Goal: Task Accomplishment & Management: Complete application form

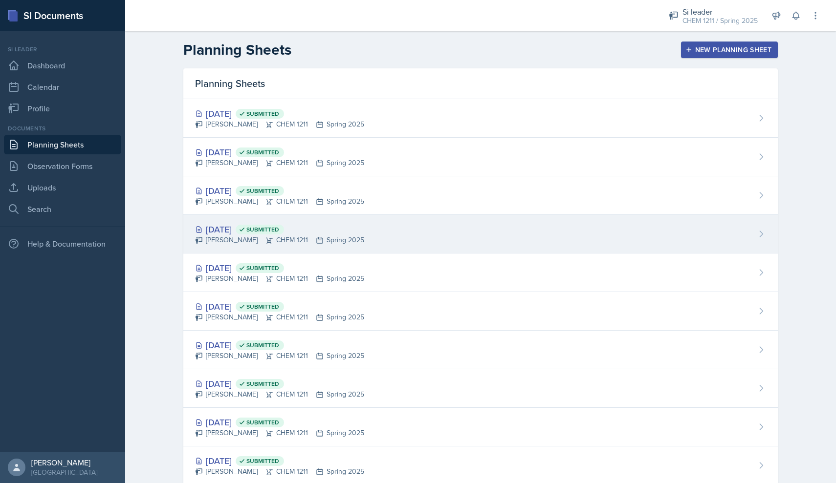
click at [345, 232] on div "[DATE] Submitted" at bounding box center [279, 229] width 169 height 13
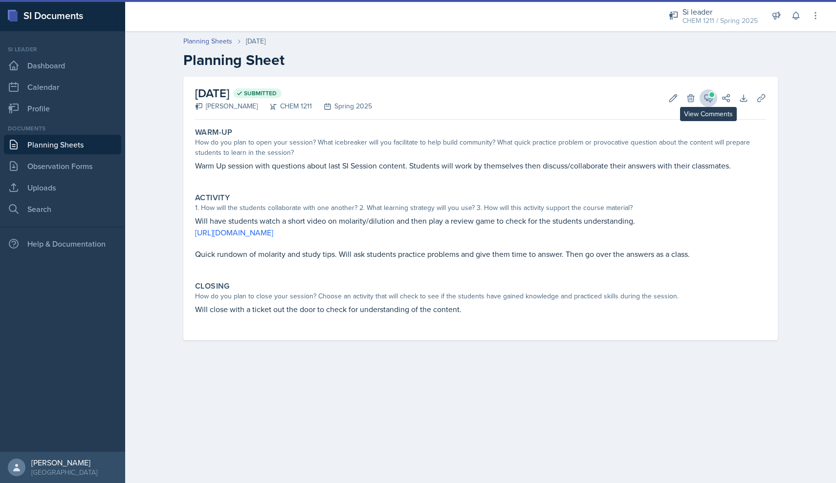
click at [701, 98] on button "View Comments" at bounding box center [708, 98] width 18 height 18
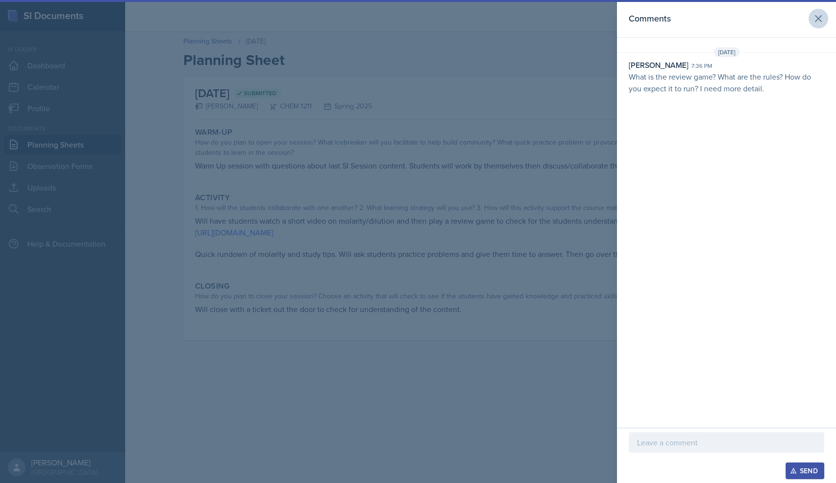
click at [822, 21] on icon at bounding box center [818, 19] width 12 height 12
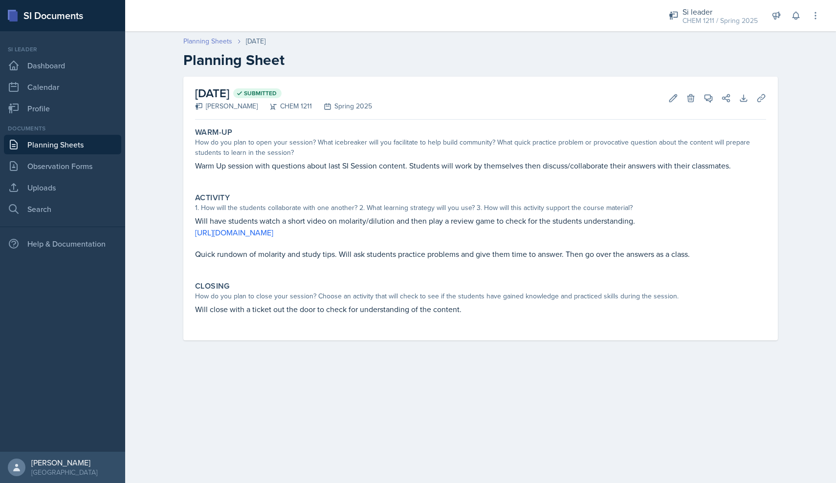
click at [225, 43] on link "Planning Sheets" at bounding box center [207, 41] width 49 height 10
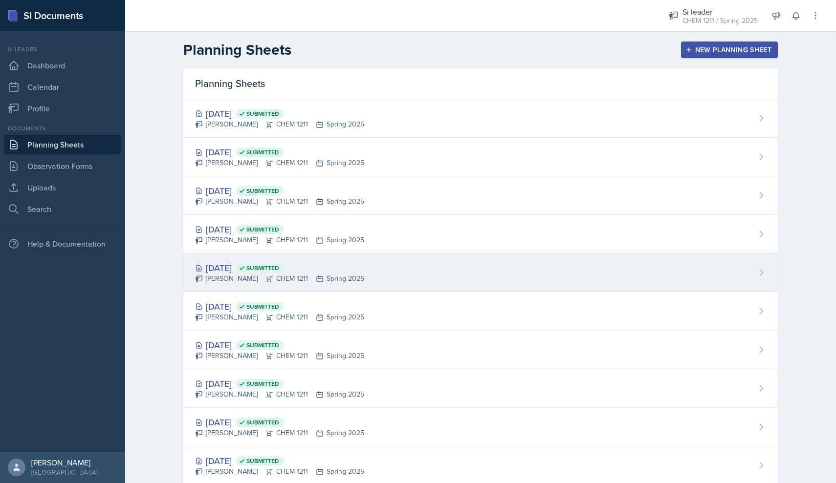
click at [305, 275] on div "[PERSON_NAME] CHEM 1211 Spring 2025" at bounding box center [279, 279] width 169 height 10
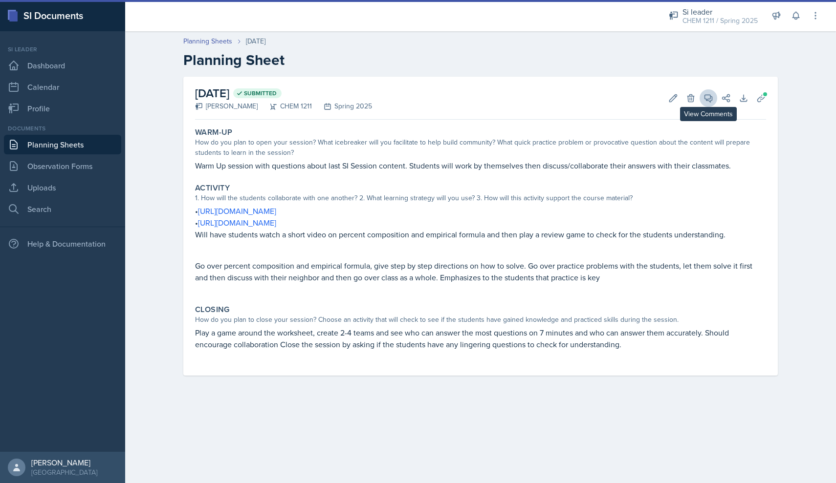
click at [706, 97] on icon at bounding box center [708, 98] width 10 height 10
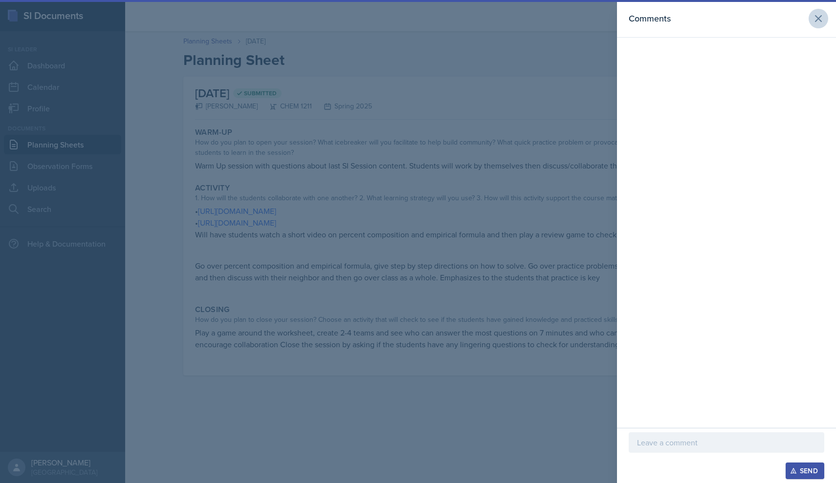
click at [813, 21] on icon at bounding box center [818, 19] width 12 height 12
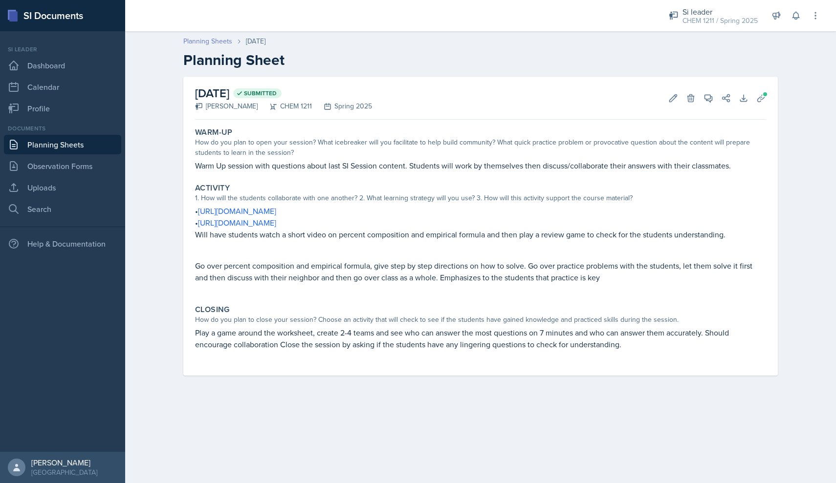
click at [214, 44] on link "Planning Sheets" at bounding box center [207, 41] width 49 height 10
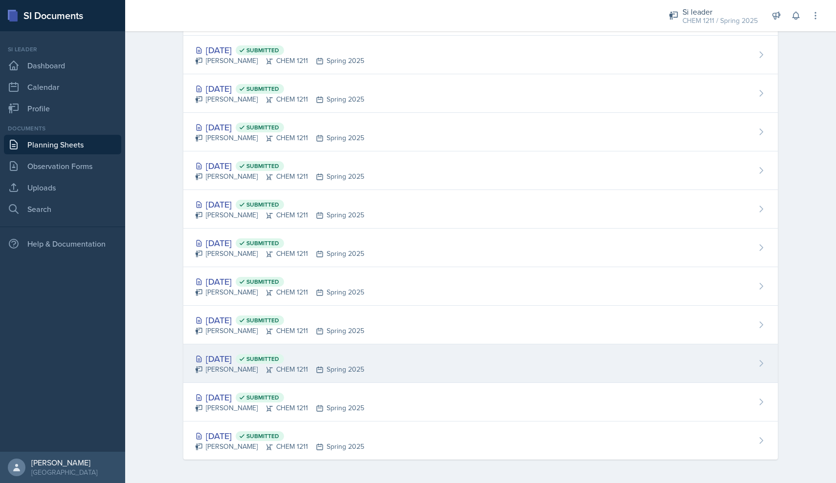
click at [247, 372] on div "[DATE] Submitted [PERSON_NAME] CHEM 1211 Spring 2025" at bounding box center [480, 364] width 594 height 39
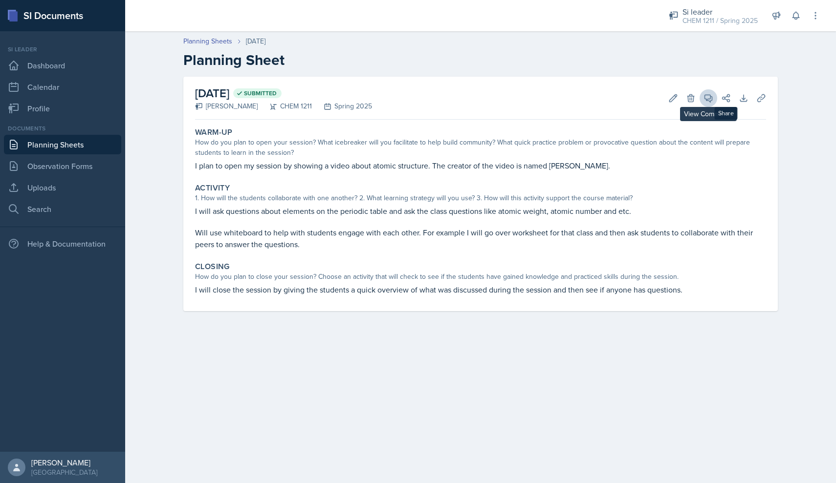
click at [709, 96] on icon at bounding box center [708, 98] width 10 height 10
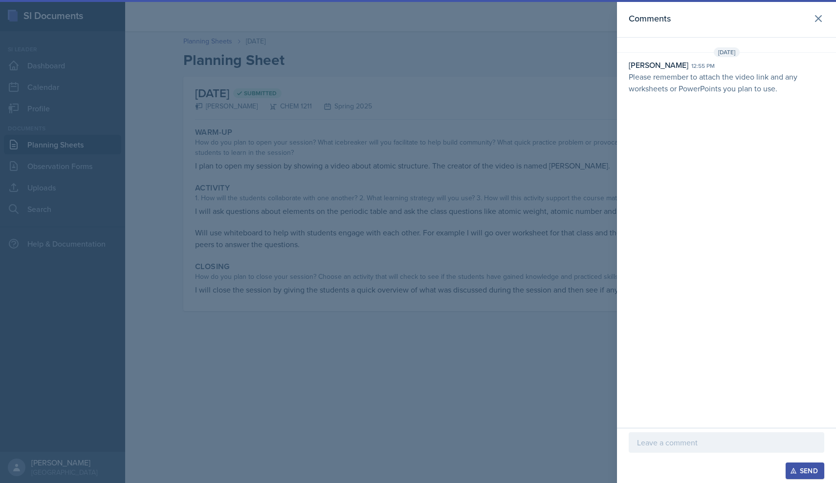
click at [835, 15] on header "Comments" at bounding box center [726, 19] width 219 height 38
click at [820, 15] on icon at bounding box center [818, 19] width 12 height 12
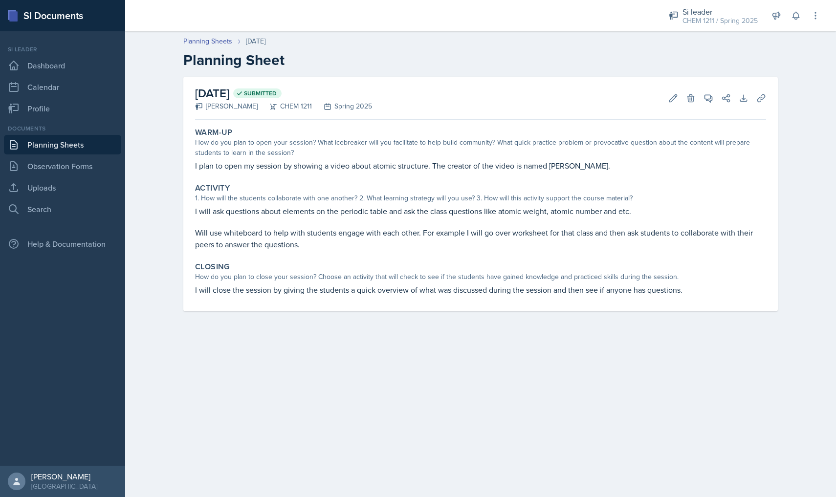
click at [91, 144] on link "Planning Sheets" at bounding box center [62, 145] width 117 height 20
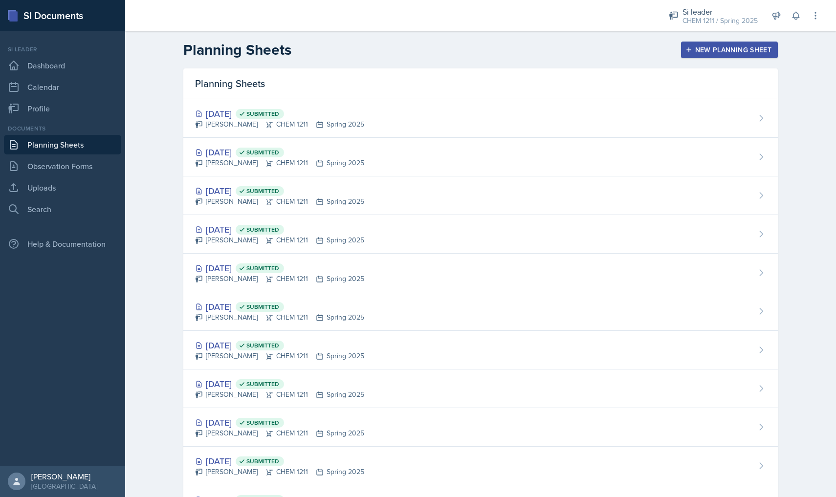
click at [733, 48] on div "New Planning Sheet" at bounding box center [729, 50] width 84 height 8
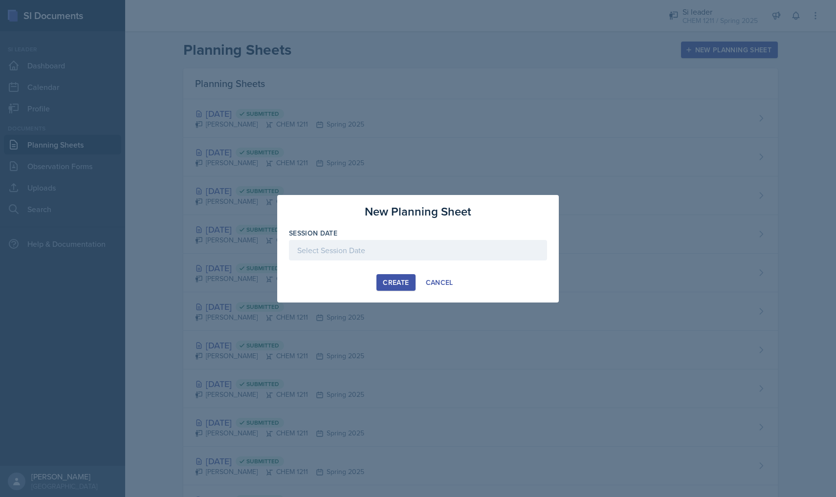
click at [389, 251] on div at bounding box center [418, 250] width 258 height 21
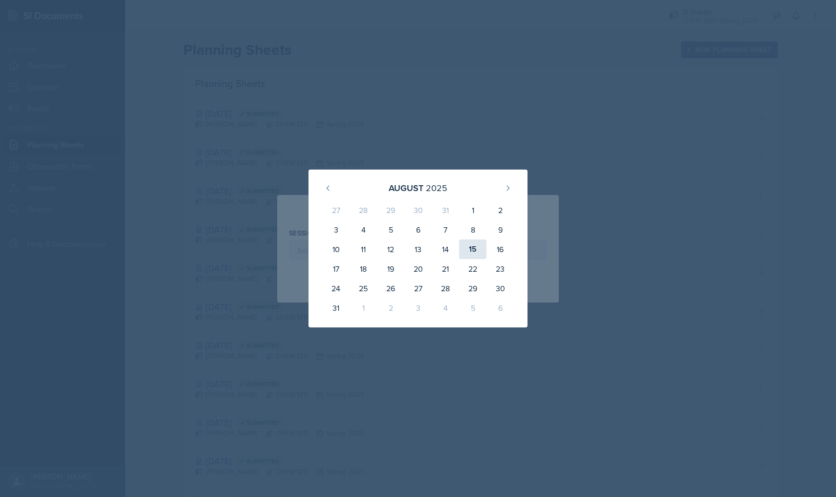
click at [471, 250] on div "15" at bounding box center [472, 249] width 27 height 20
type input "[DATE]"
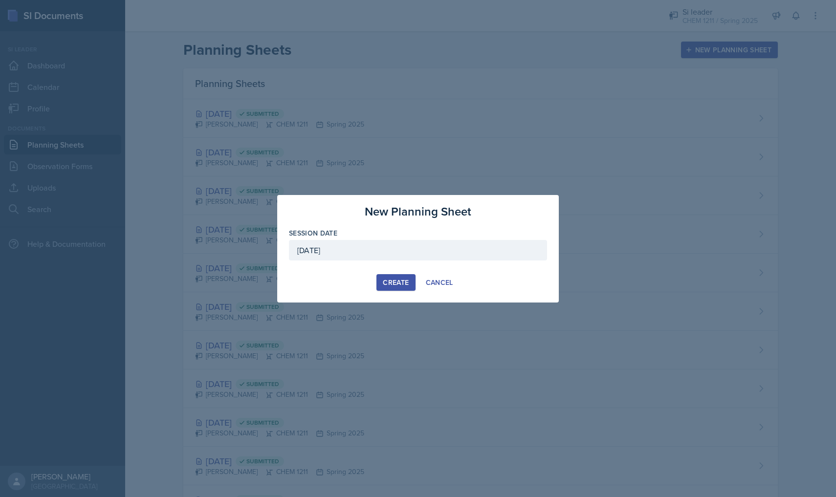
click at [387, 276] on button "Create" at bounding box center [395, 282] width 39 height 17
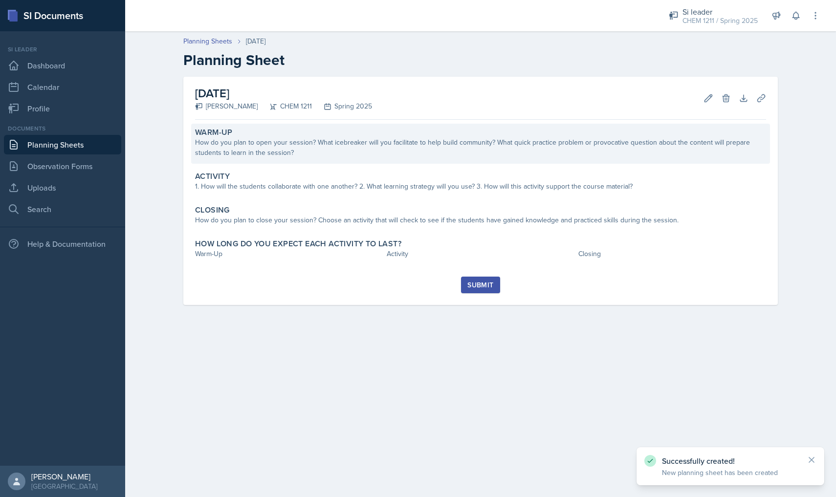
click at [402, 151] on div "How do you plan to open your session? What icebreaker will you facilitate to he…" at bounding box center [480, 147] width 571 height 21
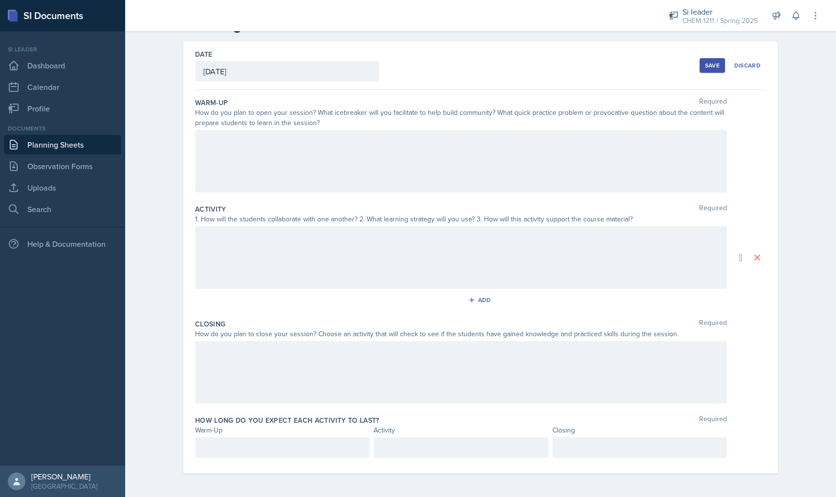
scroll to position [35, 0]
click at [367, 167] on div at bounding box center [461, 161] width 532 height 63
click at [37, 167] on link "Observation Forms" at bounding box center [62, 166] width 117 height 20
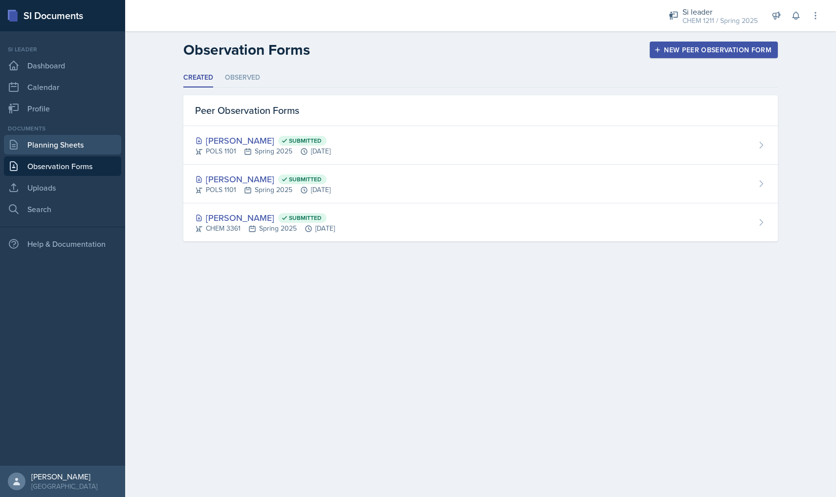
click at [43, 145] on link "Planning Sheets" at bounding box center [62, 145] width 117 height 20
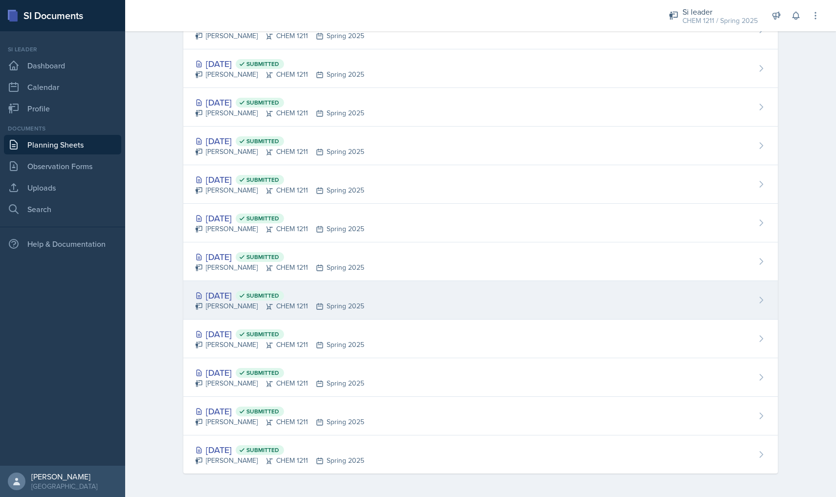
scroll to position [822, 0]
click at [278, 310] on div "[PERSON_NAME] CHEM 1211 Spring 2025" at bounding box center [279, 306] width 169 height 10
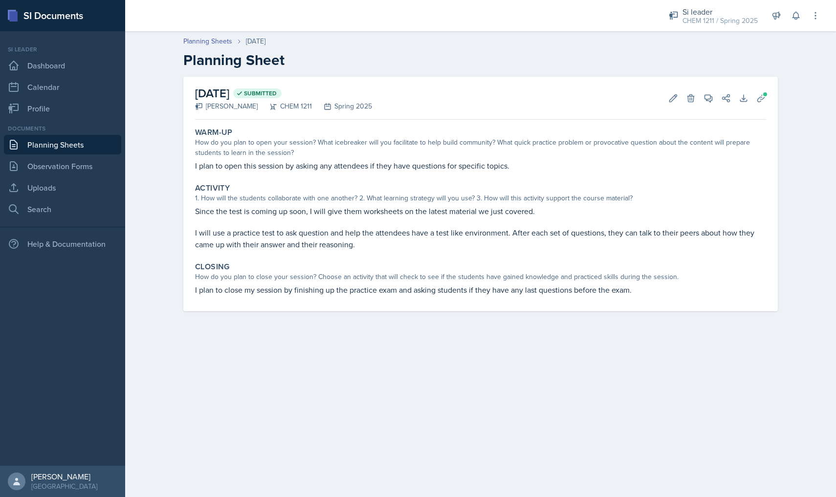
click at [75, 146] on link "Planning Sheets" at bounding box center [62, 145] width 117 height 20
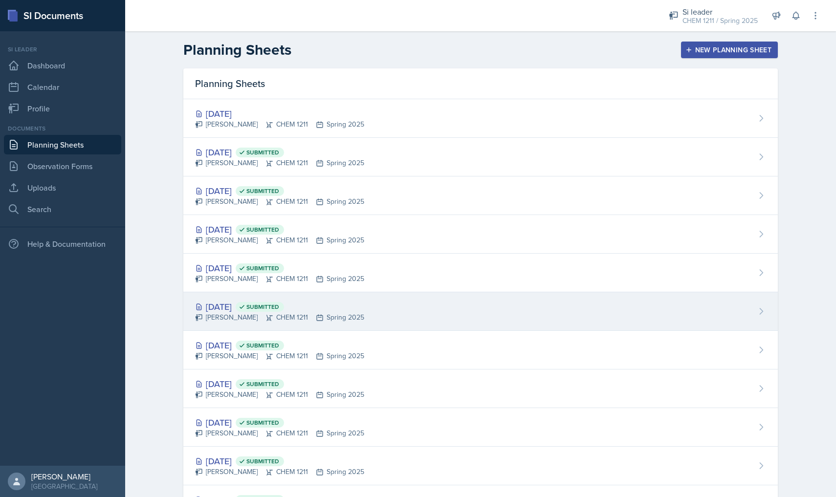
click at [258, 318] on div "[PERSON_NAME] CHEM 1211 Spring 2025" at bounding box center [279, 317] width 169 height 10
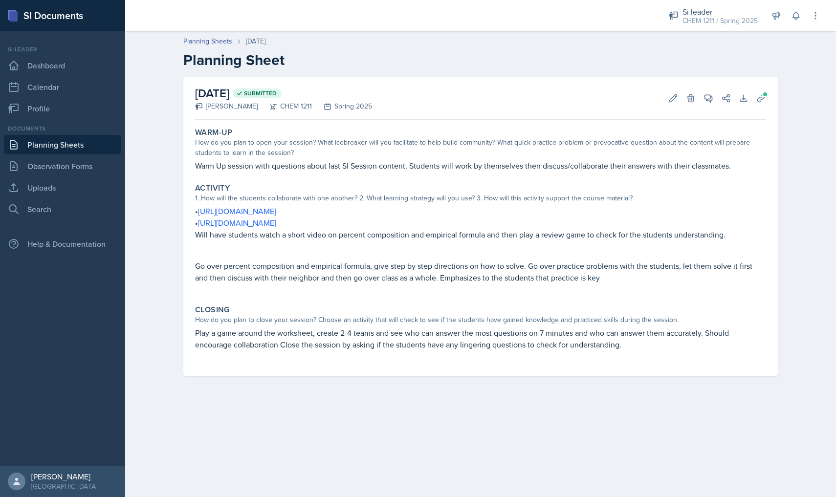
click at [72, 147] on link "Planning Sheets" at bounding box center [62, 145] width 117 height 20
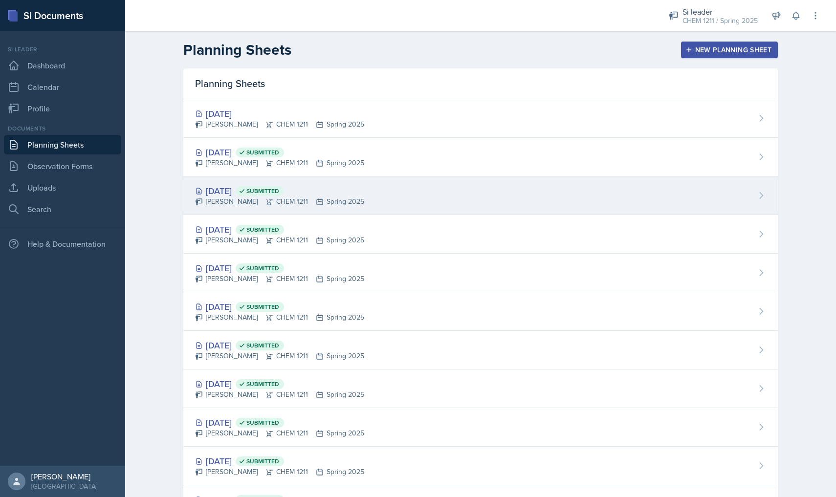
click at [238, 206] on div "[PERSON_NAME] CHEM 1211 Spring 2025" at bounding box center [279, 201] width 169 height 10
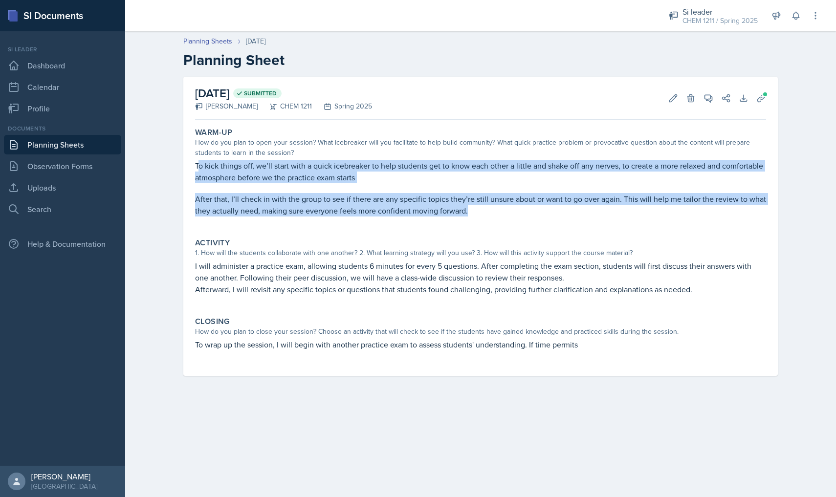
drag, startPoint x: 472, startPoint y: 212, endPoint x: 197, endPoint y: 164, distance: 278.8
click at [197, 164] on div "To kick things off, we’ll start with a quick icebreaker to help students get to…" at bounding box center [480, 193] width 571 height 66
copy div "o kick things off, we’ll start with a quick icebreaker to help students get to …"
click at [91, 144] on link "Planning Sheets" at bounding box center [62, 145] width 117 height 20
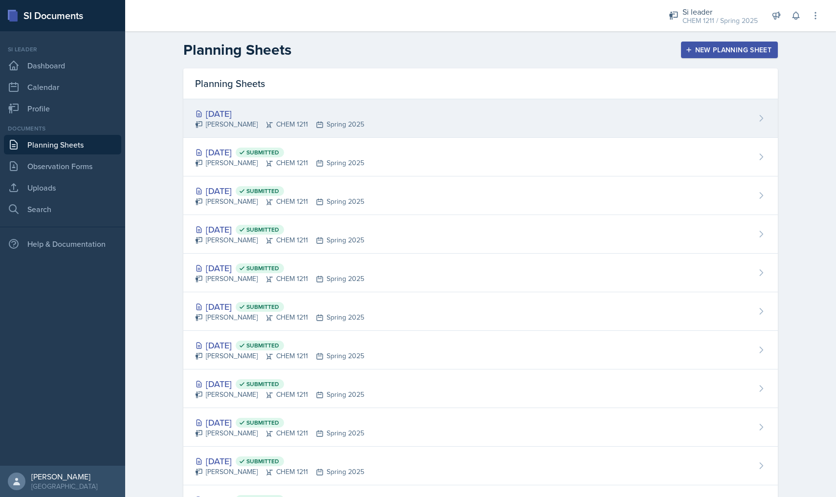
click at [223, 106] on div "[DATE] [PERSON_NAME] CHEM 1211 Spring 2025" at bounding box center [480, 118] width 594 height 39
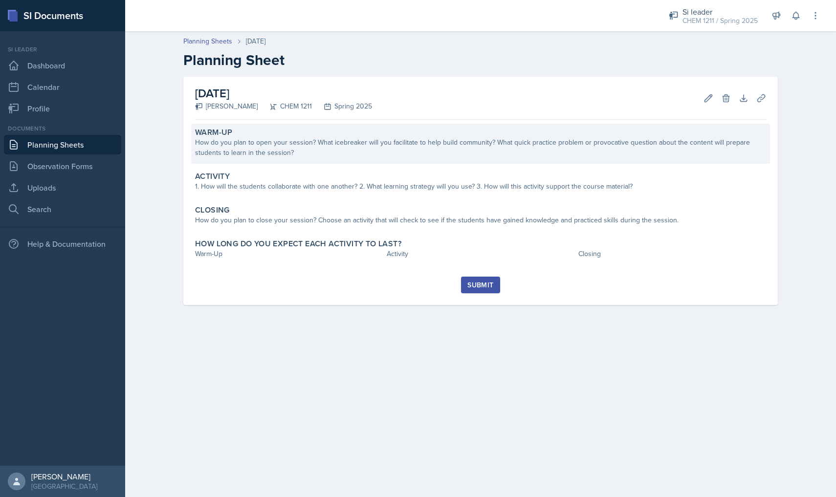
click at [287, 156] on div "How do you plan to open your session? What icebreaker will you facilitate to he…" at bounding box center [480, 147] width 571 height 21
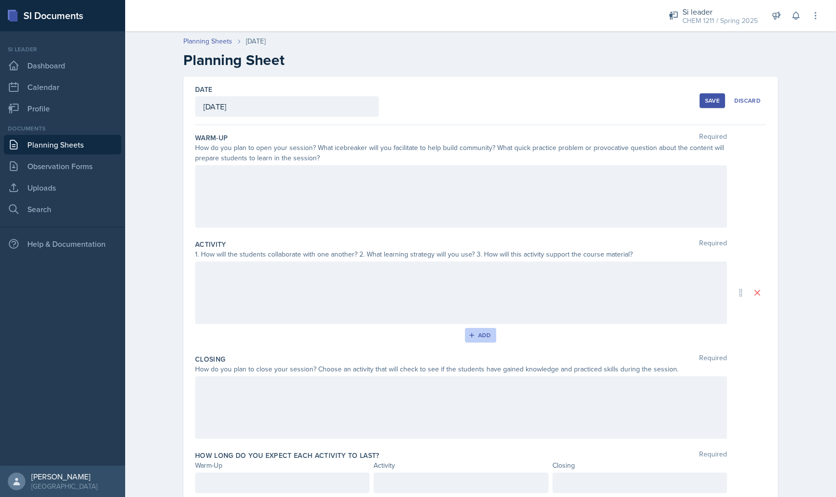
click at [476, 332] on div "Add" at bounding box center [480, 335] width 21 height 8
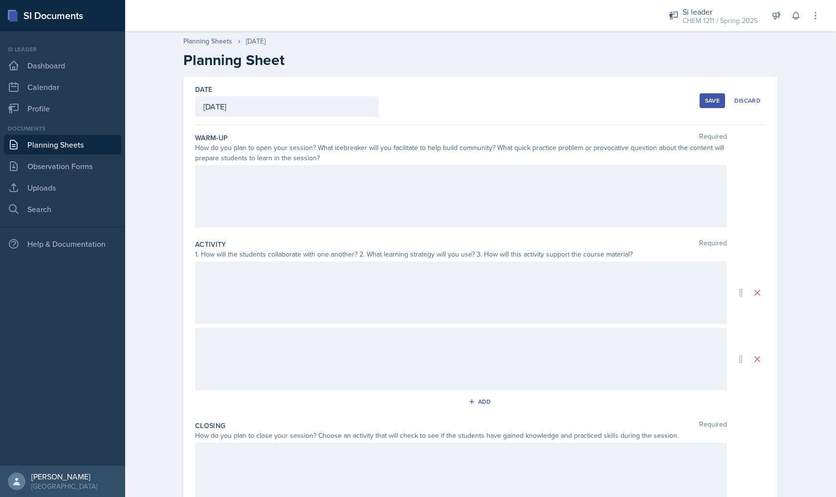
click at [366, 190] on div at bounding box center [461, 196] width 532 height 63
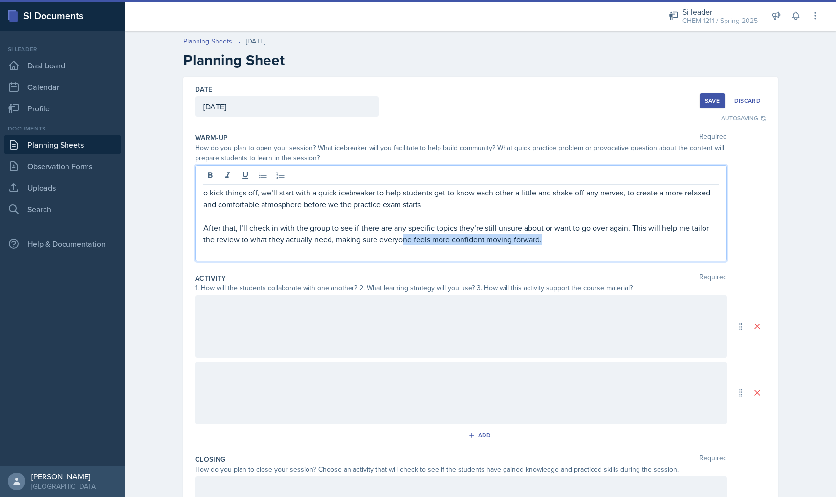
drag, startPoint x: 543, startPoint y: 243, endPoint x: 36, endPoint y: 150, distance: 515.7
click at [36, 150] on div "SI Documents Si leader Dashboard Calendar Profile Documents Planning Sheets Obs…" at bounding box center [418, 248] width 836 height 497
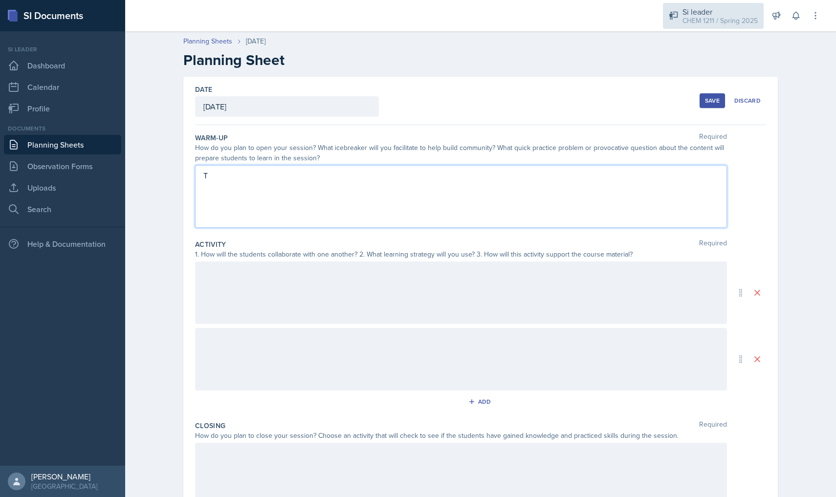
click at [676, 21] on div "Si leader CHEM 1211 / Spring 2025" at bounding box center [713, 16] width 101 height 26
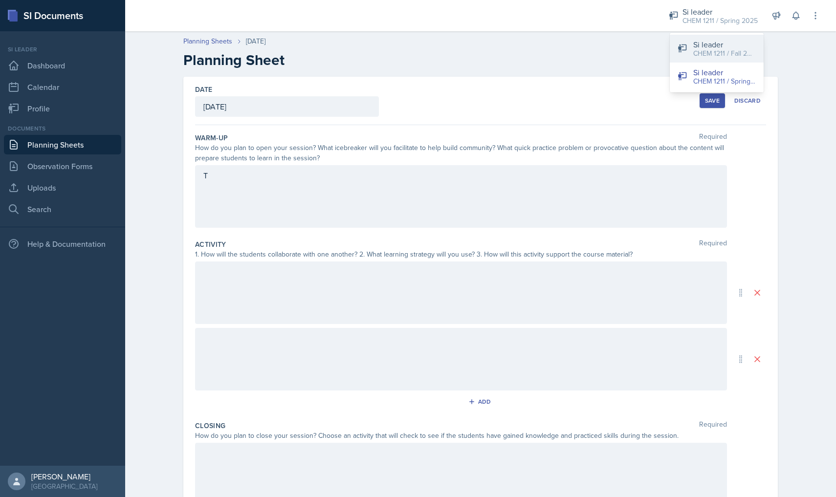
click at [697, 47] on div "Si leader" at bounding box center [724, 45] width 63 height 12
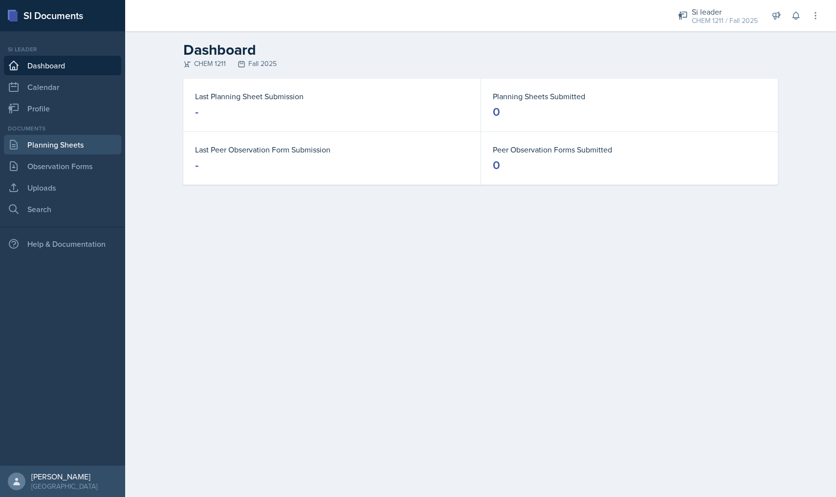
click at [68, 151] on link "Planning Sheets" at bounding box center [62, 145] width 117 height 20
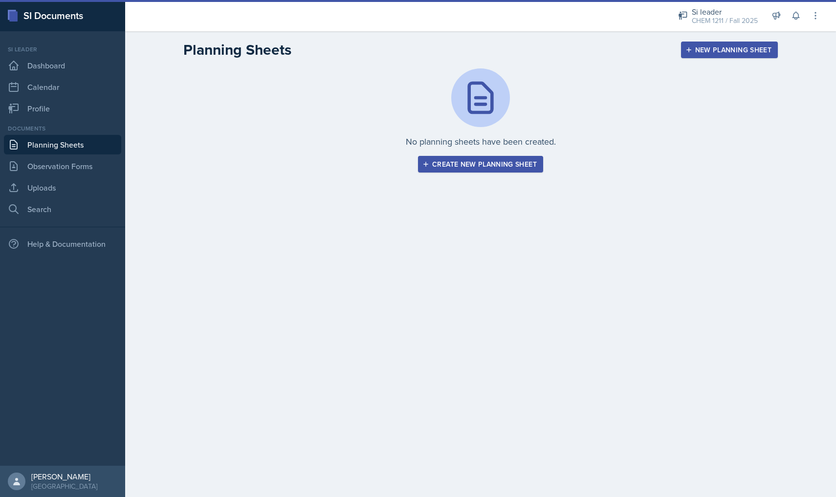
click at [469, 167] on div "Create new planning sheet" at bounding box center [480, 164] width 112 height 8
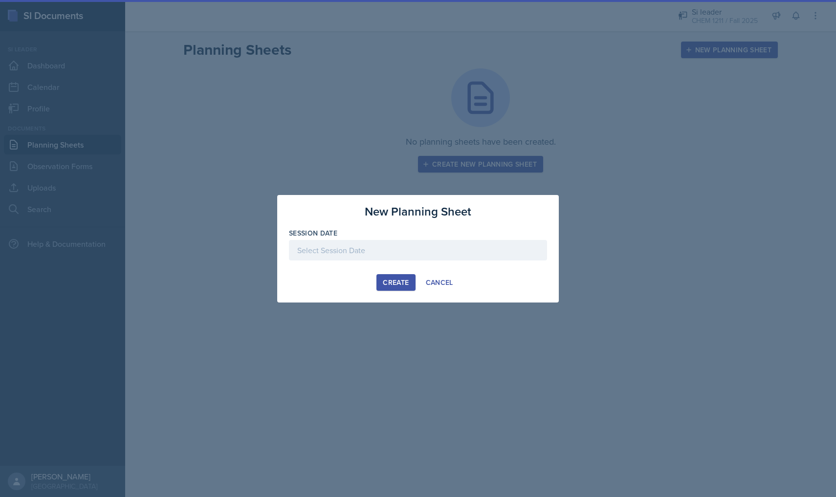
click at [432, 248] on div at bounding box center [418, 250] width 258 height 21
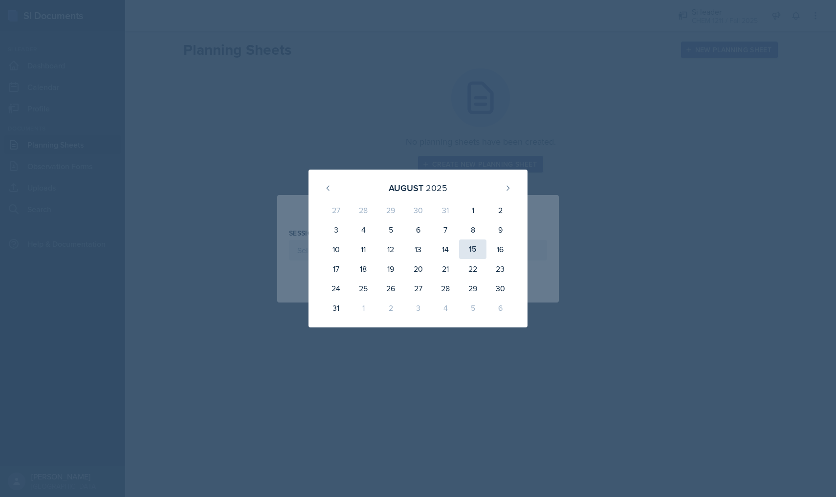
click at [474, 248] on div "15" at bounding box center [472, 249] width 27 height 20
type input "[DATE]"
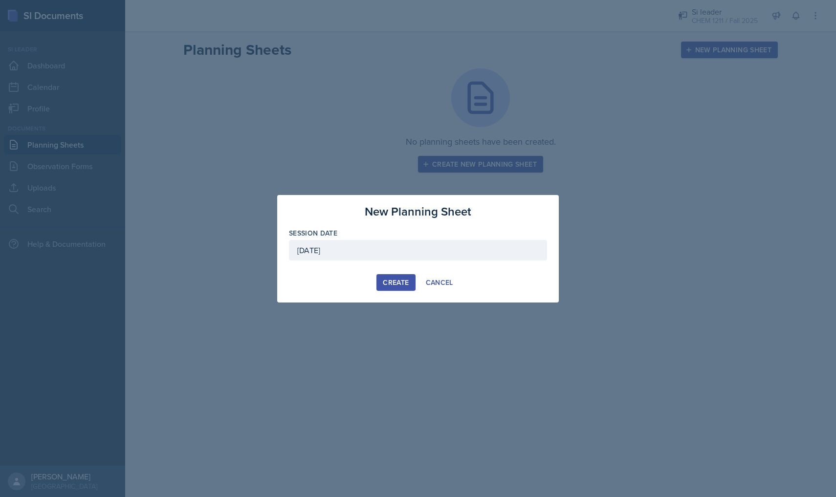
click at [397, 279] on div "Create" at bounding box center [396, 283] width 26 height 8
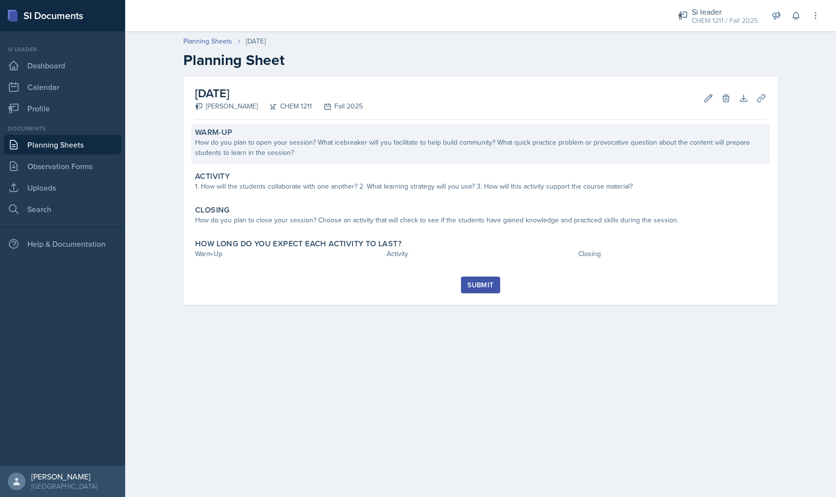
click at [341, 155] on div "How do you plan to open your session? What icebreaker will you facilitate to he…" at bounding box center [480, 147] width 571 height 21
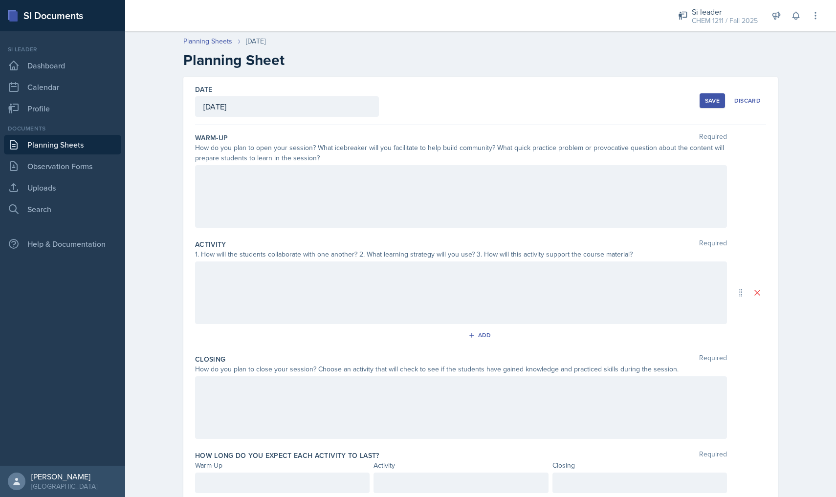
click at [339, 196] on div at bounding box center [461, 196] width 532 height 63
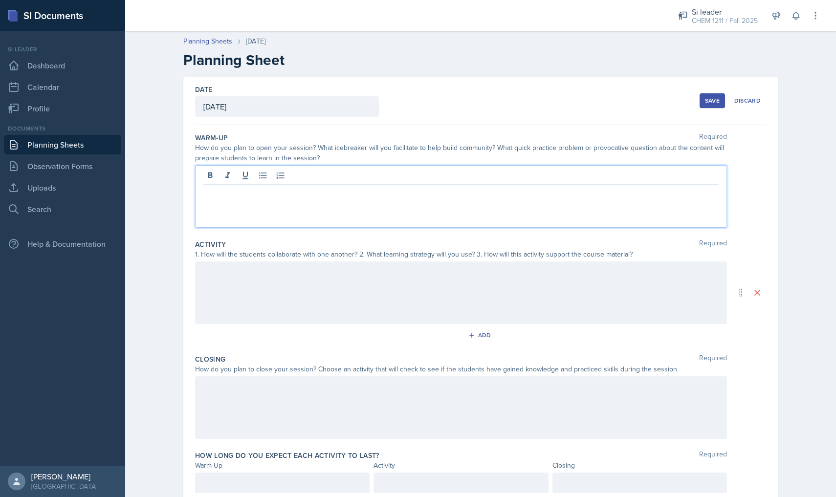
paste div
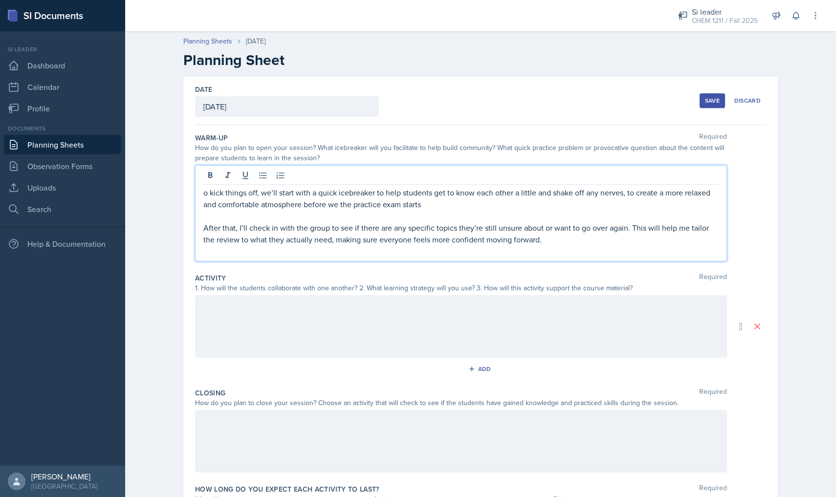
click at [203, 191] on p "o kick things off, we’ll start with a quick icebreaker to help students get to …" at bounding box center [460, 198] width 515 height 23
click at [488, 235] on p "After that, I’ll check in with the group to see if there are any specific topic…" at bounding box center [460, 233] width 515 height 23
click at [584, 237] on p "After that, I’ll check in with the group to see if there are any specific topic…" at bounding box center [460, 233] width 515 height 23
click at [604, 209] on p "To kick things off, we’ll start with a quick icebreaker to help students get to…" at bounding box center [460, 198] width 515 height 23
click at [602, 211] on p at bounding box center [460, 216] width 515 height 12
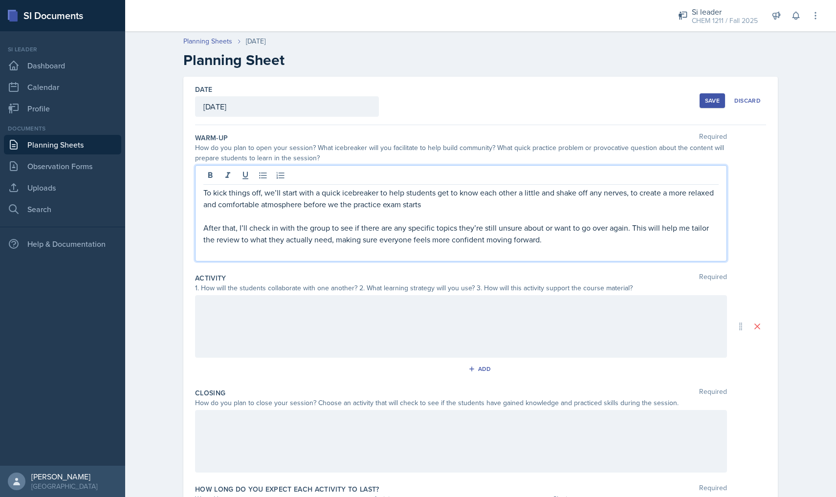
click at [587, 230] on p "After that, I’ll check in with the group to see if there are any specific topic…" at bounding box center [460, 233] width 515 height 23
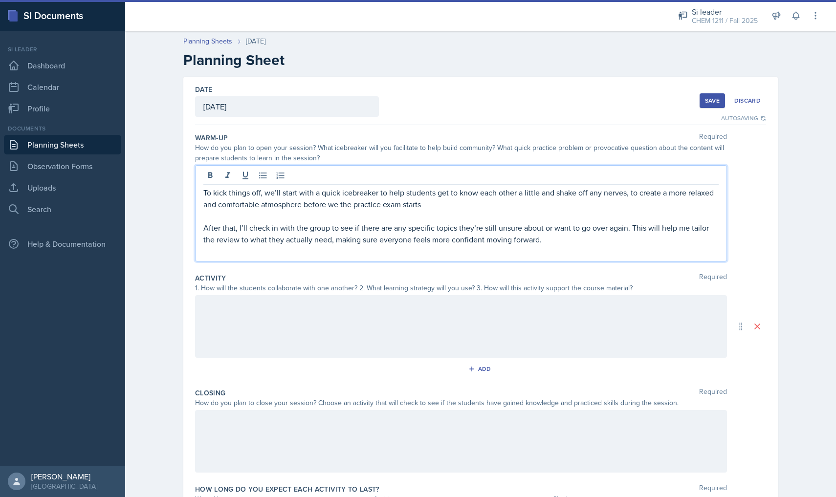
click at [644, 270] on div "Activity Required 1. How will the students collaborate with one another? 2. Wha…" at bounding box center [480, 326] width 571 height 115
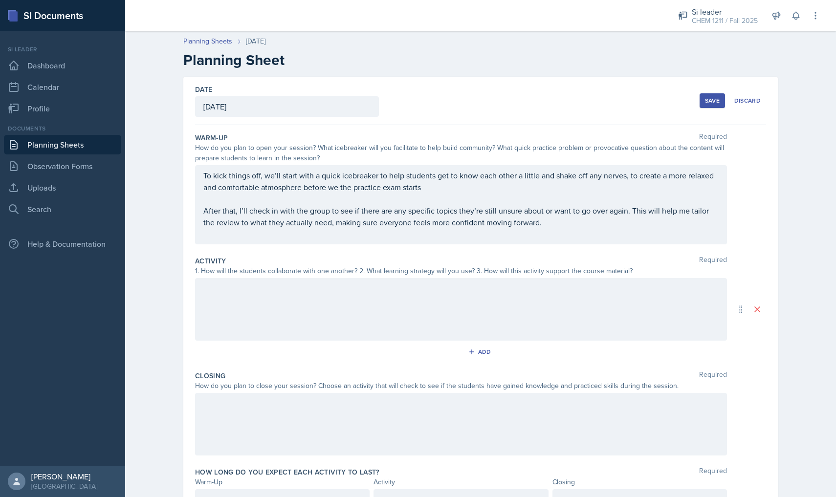
click at [710, 100] on div "Save" at bounding box center [712, 101] width 15 height 8
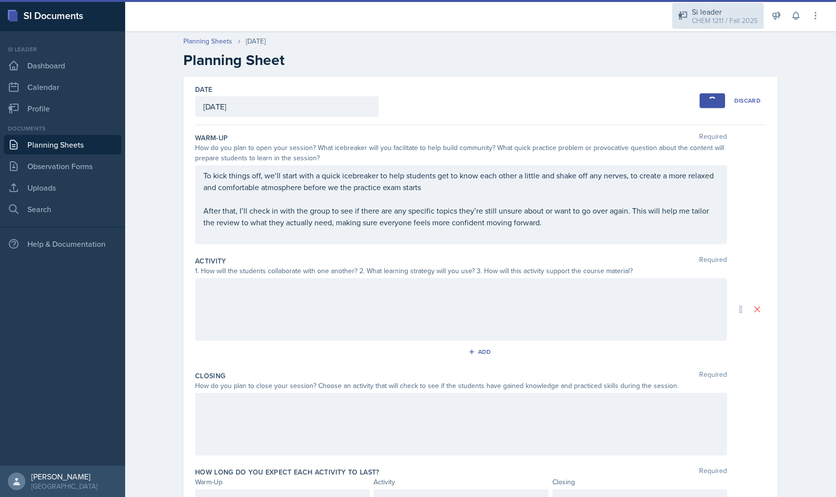
click at [732, 22] on div "CHEM 1211 / Fall 2025" at bounding box center [724, 21] width 66 height 10
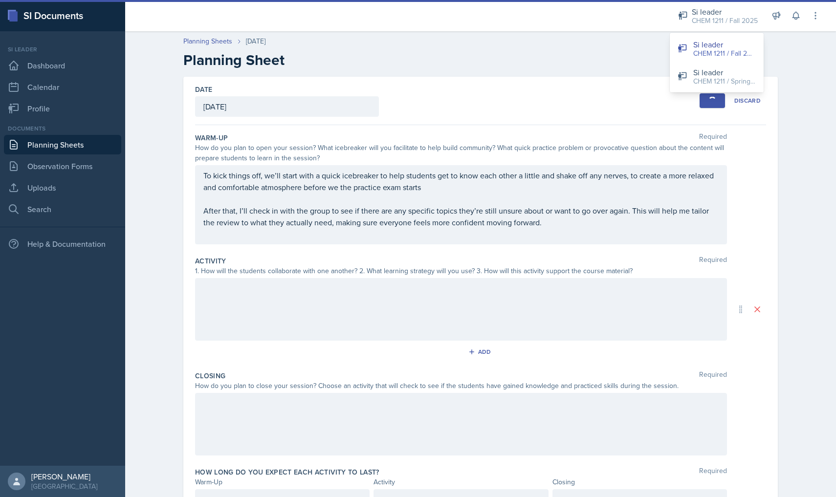
click at [607, 81] on div "Date [DATE] [DATE] 27 28 29 30 31 1 2 3 4 5 6 7 8 9 10 11 12 13 14 15 16 17 18 …" at bounding box center [480, 101] width 571 height 48
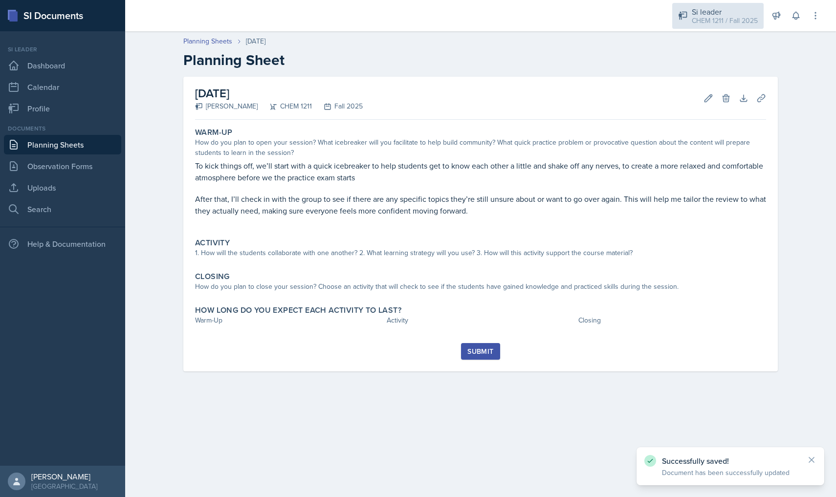
click at [724, 24] on div "CHEM 1211 / Fall 2025" at bounding box center [724, 21] width 66 height 10
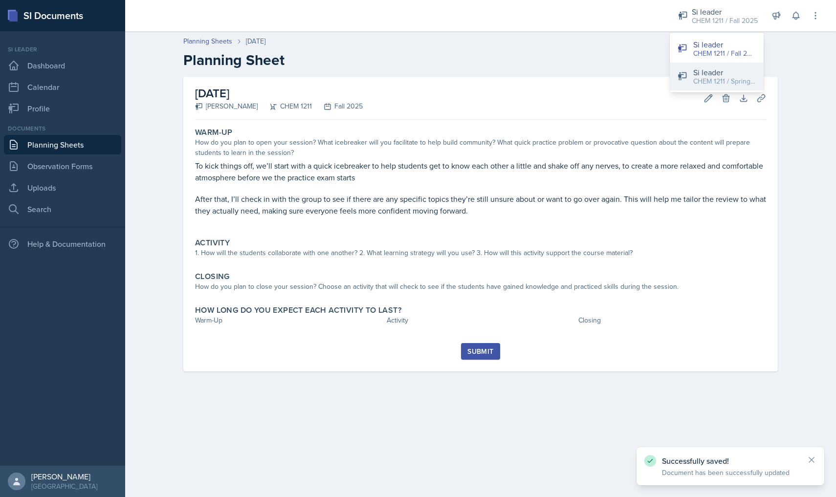
click at [720, 67] on div "Si leader" at bounding box center [724, 72] width 63 height 12
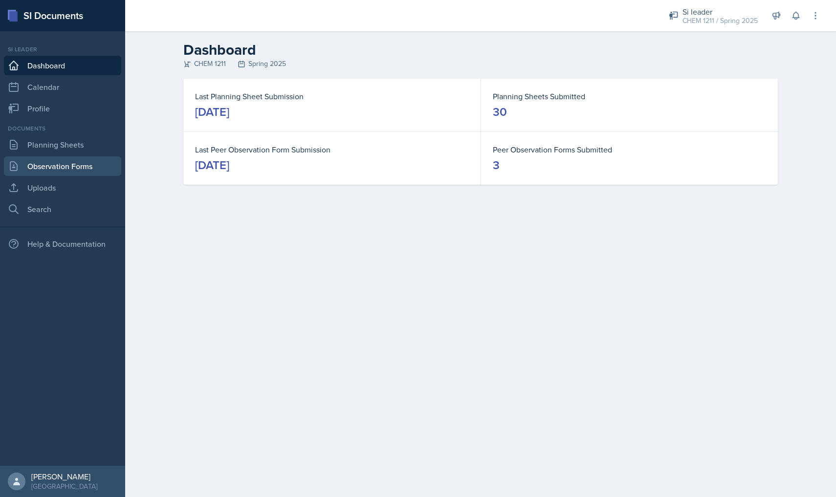
click at [96, 160] on link "Observation Forms" at bounding box center [62, 166] width 117 height 20
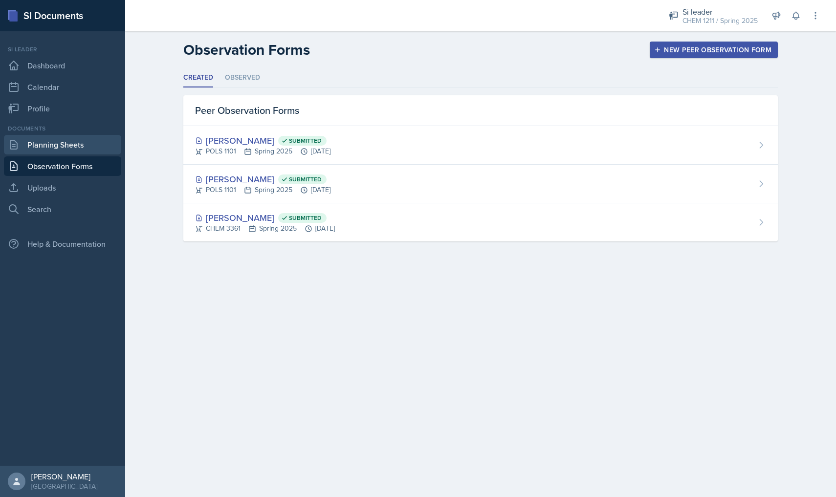
click at [58, 143] on link "Planning Sheets" at bounding box center [62, 145] width 117 height 20
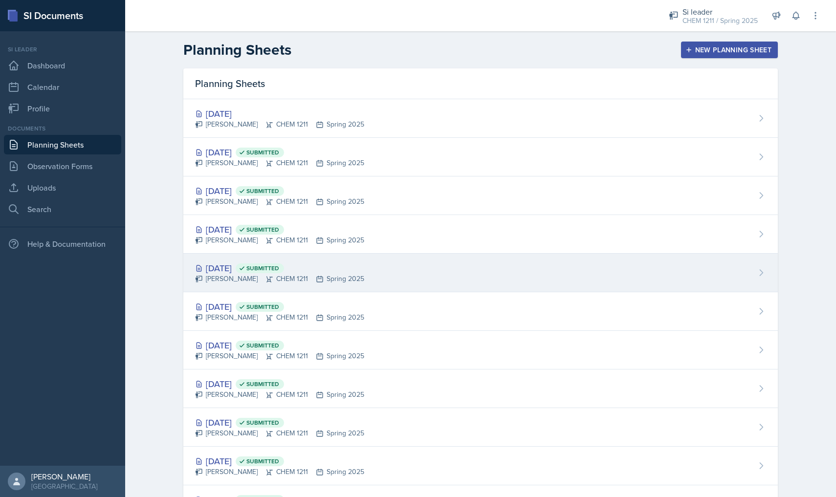
click at [266, 259] on div "[DATE] Submitted [PERSON_NAME] CHEM 1211 Spring 2025" at bounding box center [480, 273] width 594 height 39
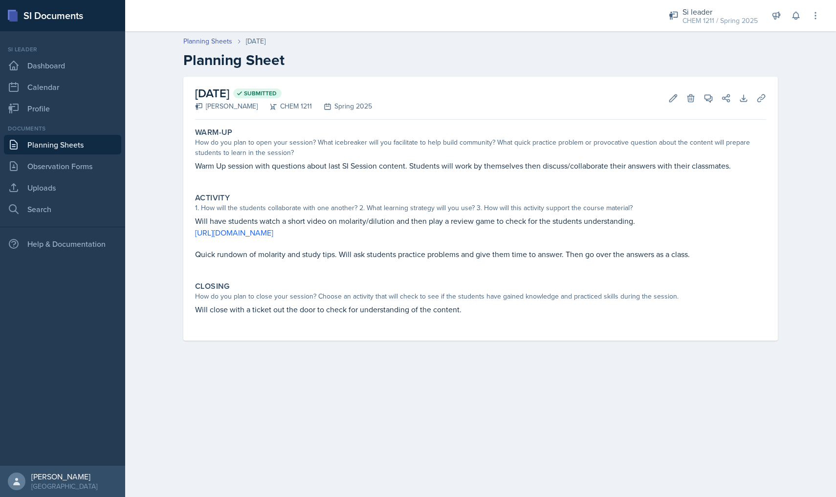
click at [57, 147] on link "Planning Sheets" at bounding box center [62, 145] width 117 height 20
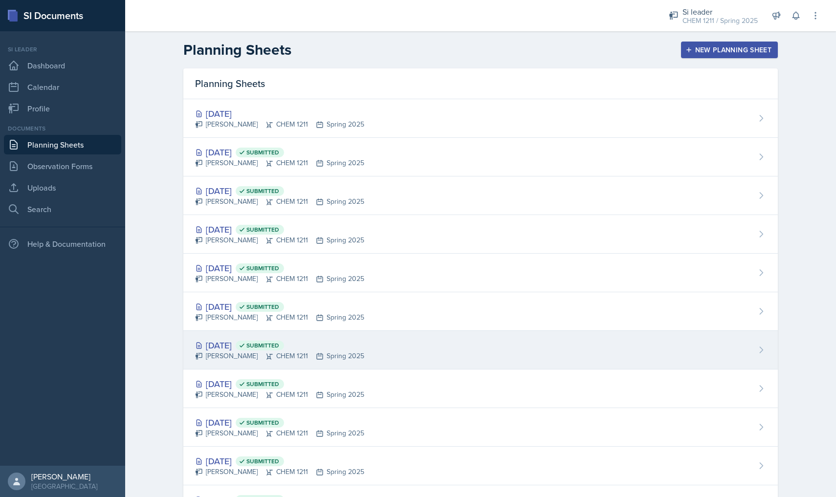
click at [280, 358] on div "[PERSON_NAME] CHEM 1211 Spring 2025" at bounding box center [279, 356] width 169 height 10
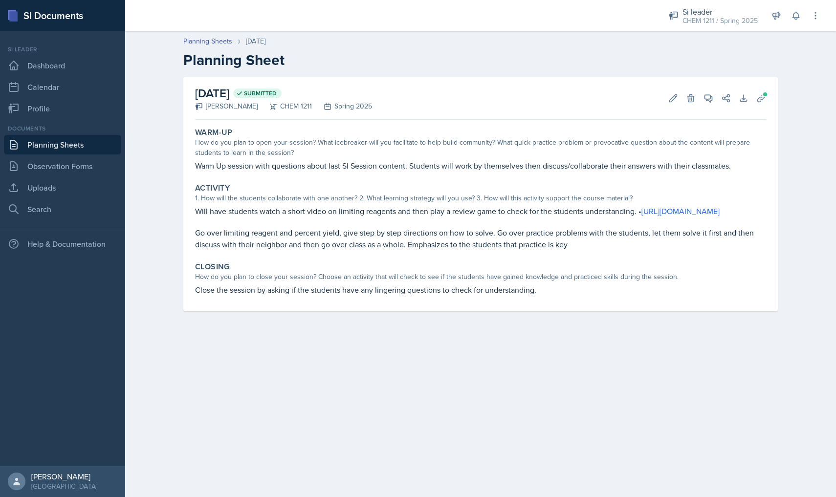
click at [82, 151] on link "Planning Sheets" at bounding box center [62, 145] width 117 height 20
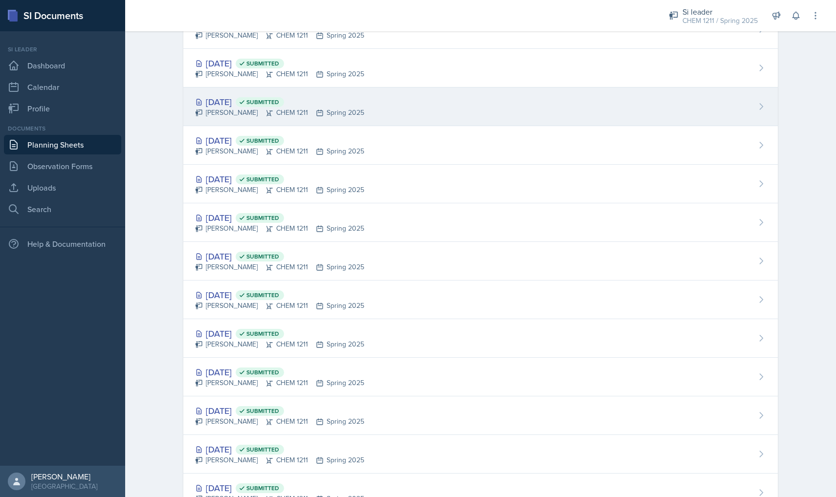
scroll to position [291, 0]
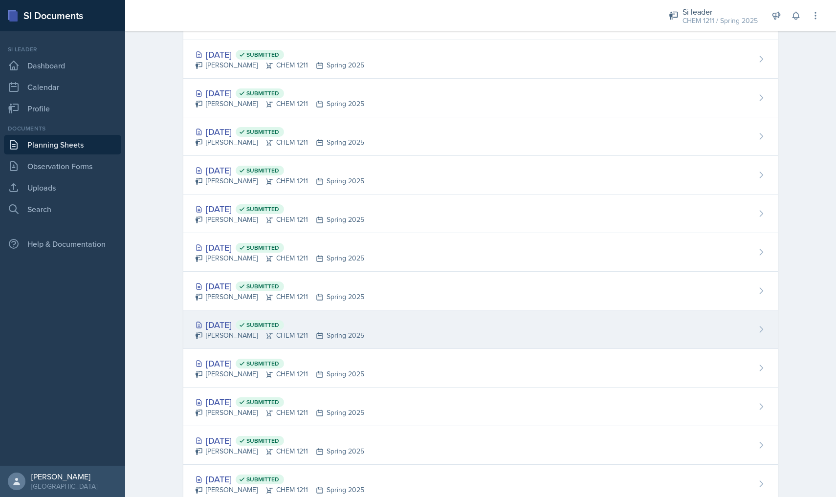
click at [243, 312] on div "[DATE] Submitted [PERSON_NAME] CHEM 1211 Spring 2025" at bounding box center [480, 329] width 594 height 39
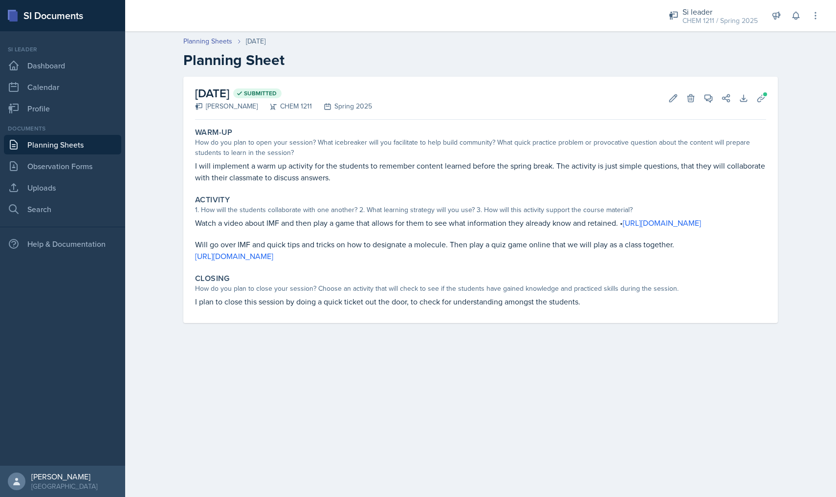
click at [92, 146] on link "Planning Sheets" at bounding box center [62, 145] width 117 height 20
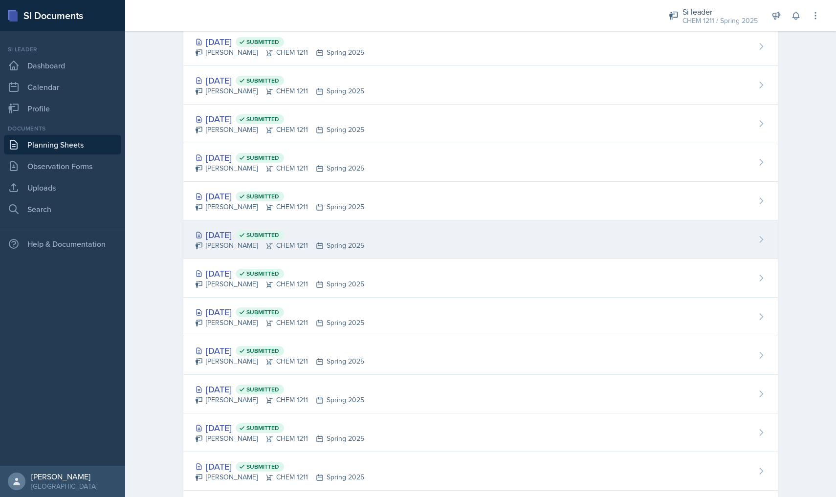
scroll to position [276, 0]
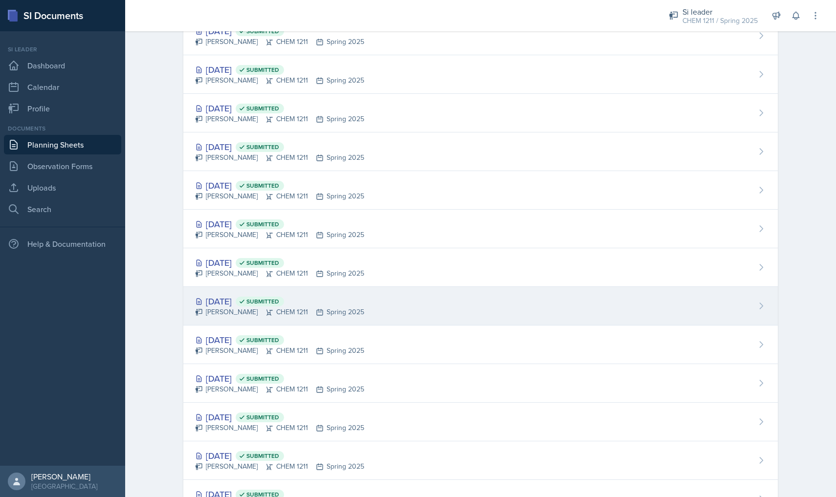
click at [362, 316] on div "[PERSON_NAME] CHEM 1211 Spring 2025" at bounding box center [279, 312] width 169 height 10
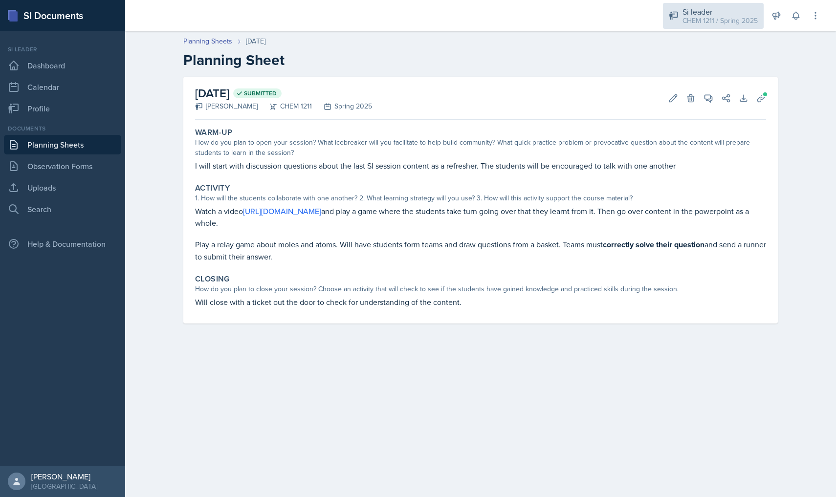
click at [749, 22] on div "CHEM 1211 / Spring 2025" at bounding box center [719, 21] width 75 height 10
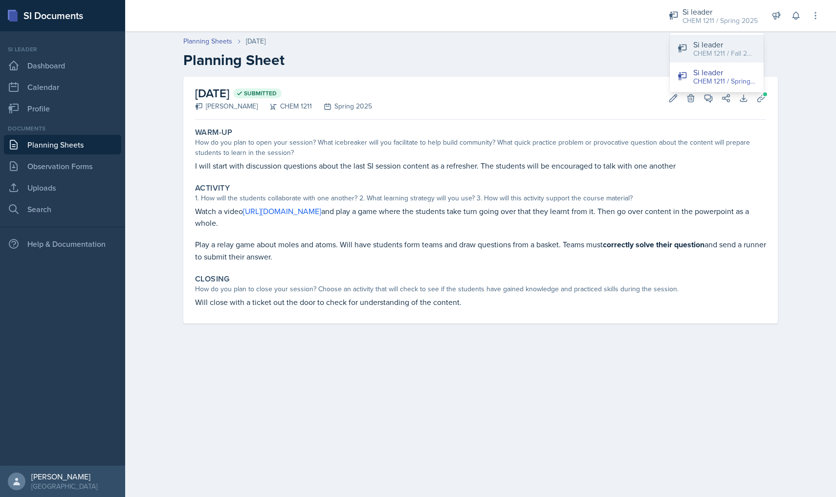
click at [708, 54] on div "CHEM 1211 / Fall 2025" at bounding box center [724, 53] width 63 height 10
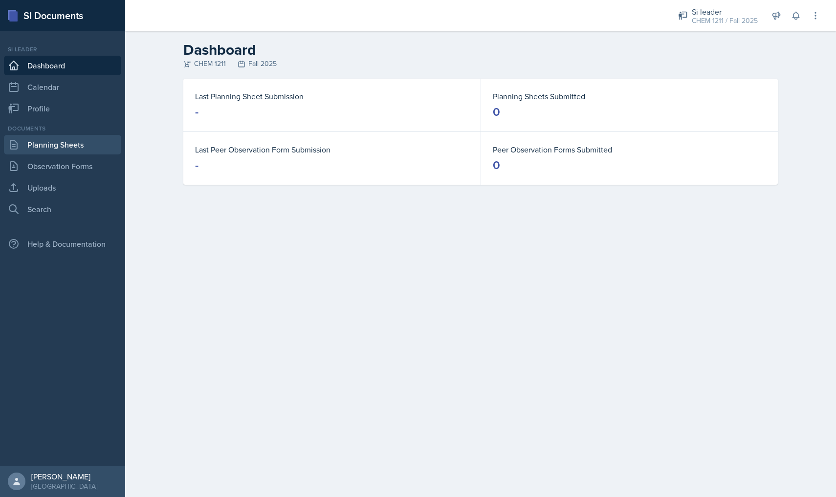
click at [92, 137] on link "Planning Sheets" at bounding box center [62, 145] width 117 height 20
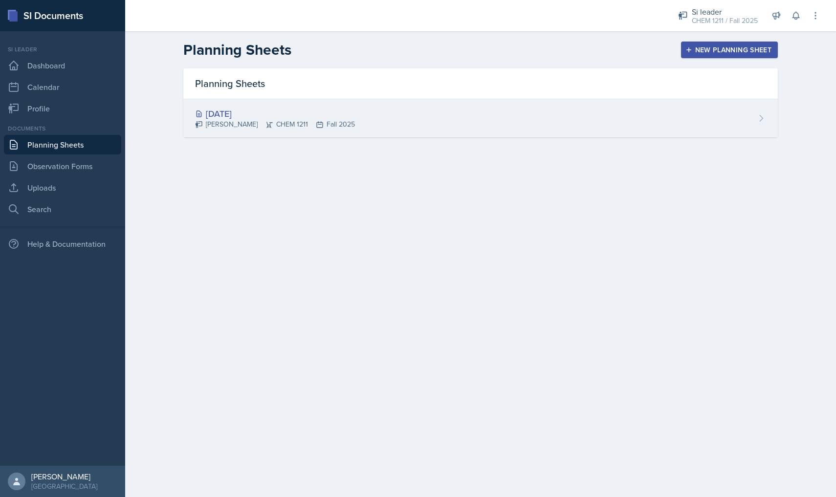
click at [275, 129] on div "[PERSON_NAME] CHEM 1211 Fall 2025" at bounding box center [275, 124] width 160 height 10
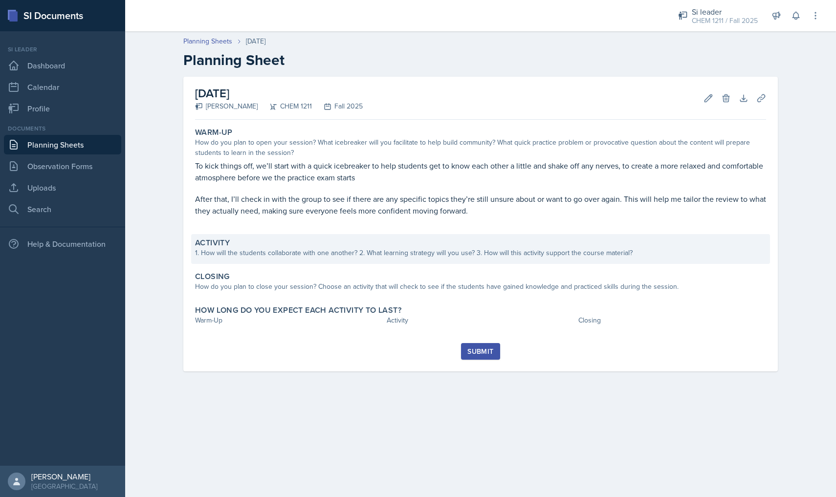
click at [355, 250] on div "1. How will the students collaborate with one another? 2. What learning strateg…" at bounding box center [480, 253] width 571 height 10
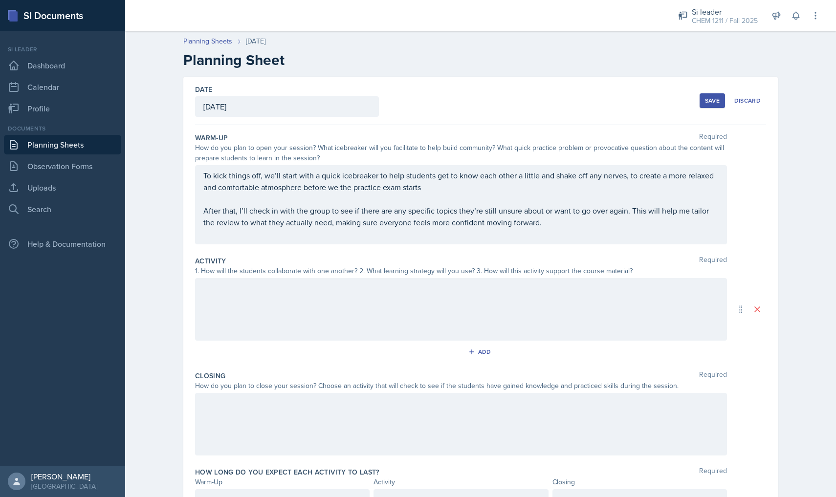
click at [330, 323] on div at bounding box center [461, 309] width 532 height 63
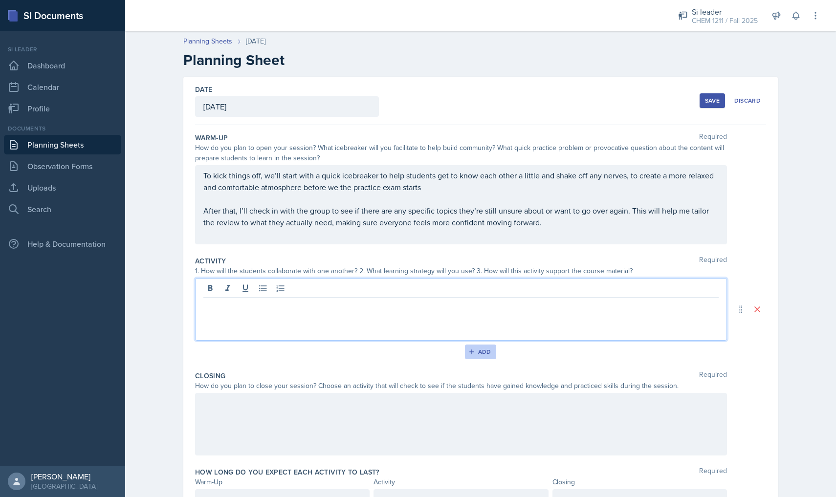
click at [486, 355] on div "Add" at bounding box center [480, 352] width 21 height 8
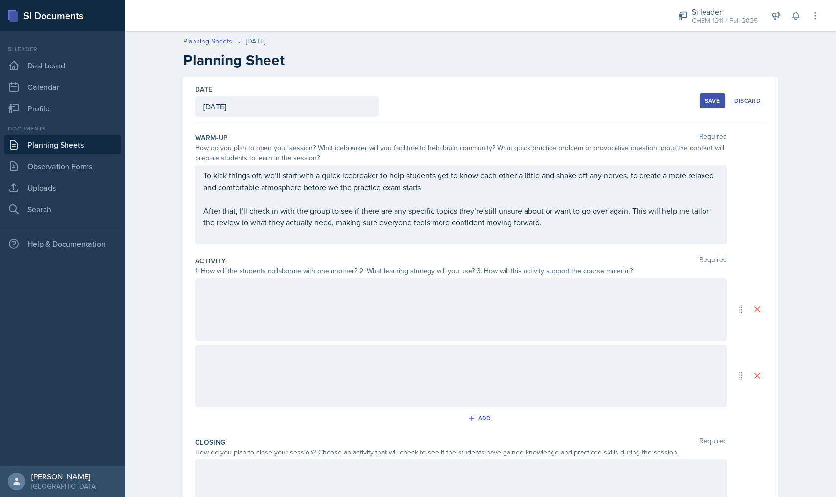
click at [470, 325] on div at bounding box center [461, 309] width 532 height 63
click at [391, 384] on div at bounding box center [461, 376] width 532 height 63
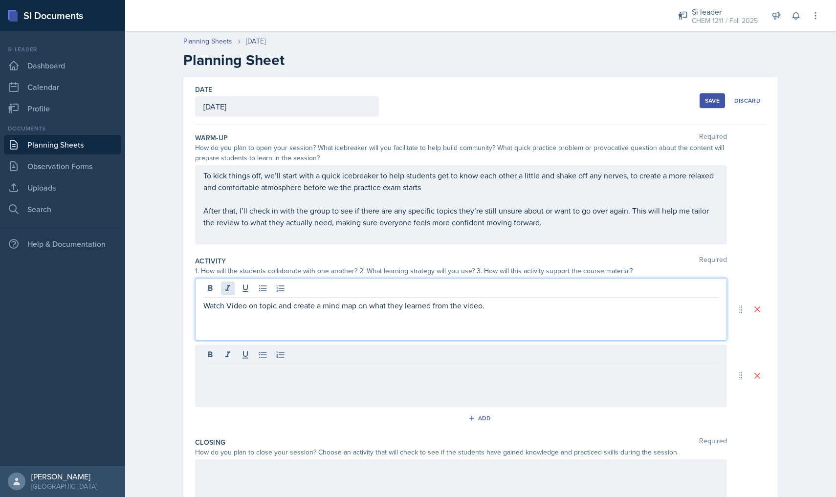
click at [231, 289] on div "Watch Video on topic and create a mind map on what they learned from the video." at bounding box center [461, 309] width 532 height 63
click at [230, 300] on p "Watch Video on topic and create a mind map on what they learned from the video." at bounding box center [460, 306] width 515 height 12
click at [229, 338] on div "Watch video on topic and create a mind map on what they learned from the video." at bounding box center [461, 309] width 532 height 63
click at [229, 345] on div at bounding box center [461, 376] width 532 height 63
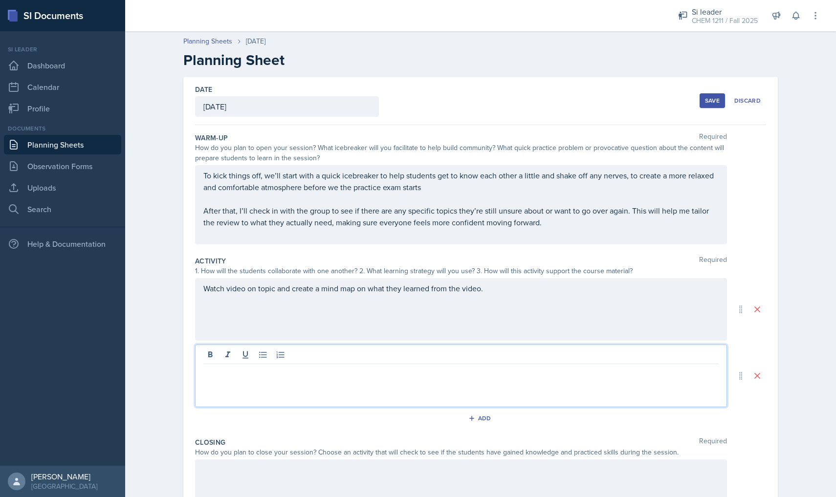
click at [710, 96] on button "Save" at bounding box center [711, 100] width 25 height 15
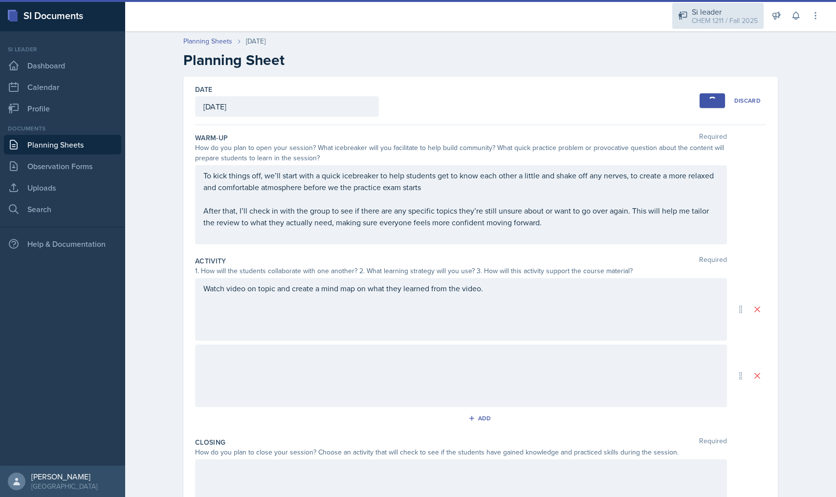
click at [715, 14] on div "Si leader" at bounding box center [724, 12] width 66 height 12
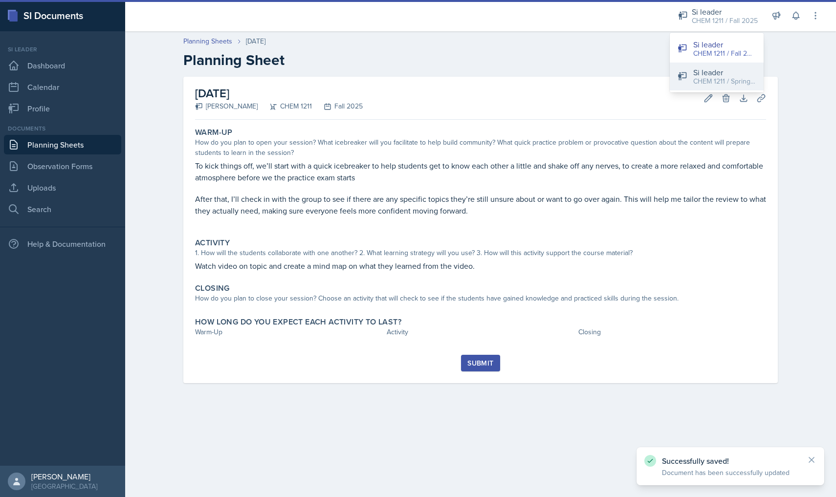
click at [706, 69] on div "Si leader" at bounding box center [724, 72] width 63 height 12
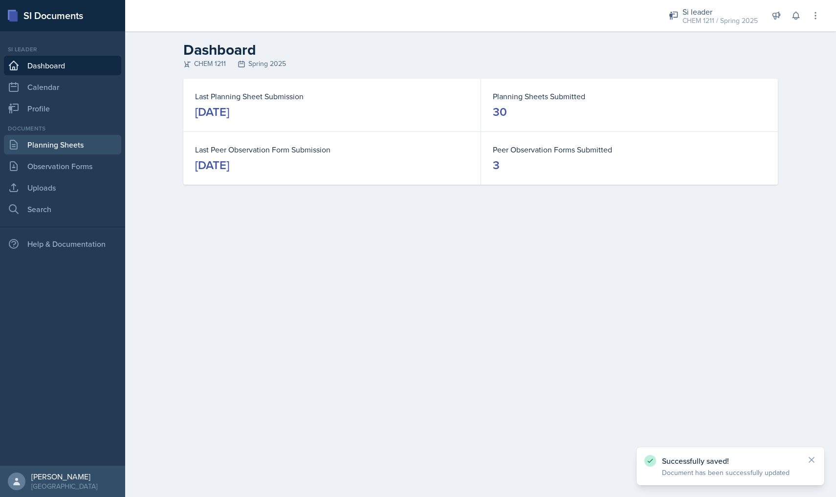
click at [77, 148] on link "Planning Sheets" at bounding box center [62, 145] width 117 height 20
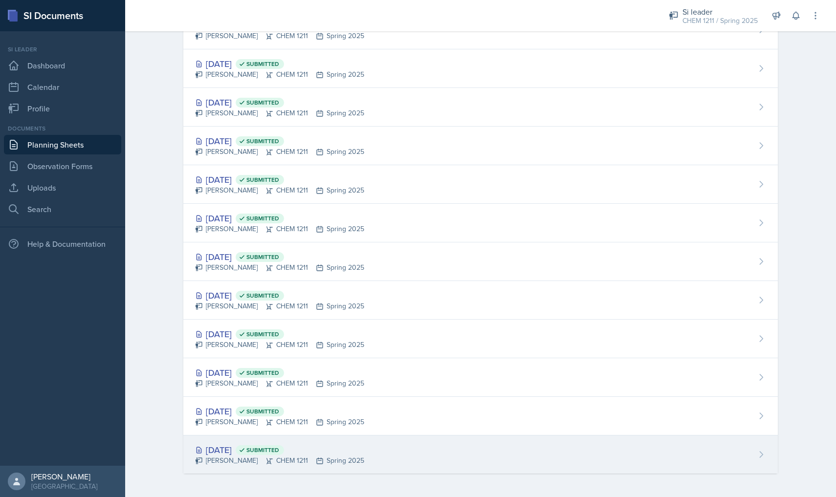
scroll to position [822, 0]
click at [328, 461] on div "[PERSON_NAME] CHEM 1211 Spring 2025" at bounding box center [279, 460] width 169 height 10
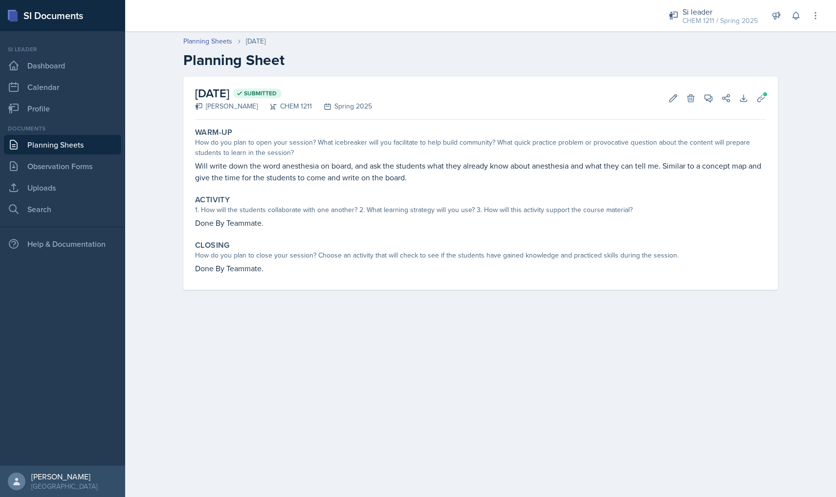
click at [75, 147] on link "Planning Sheets" at bounding box center [62, 145] width 117 height 20
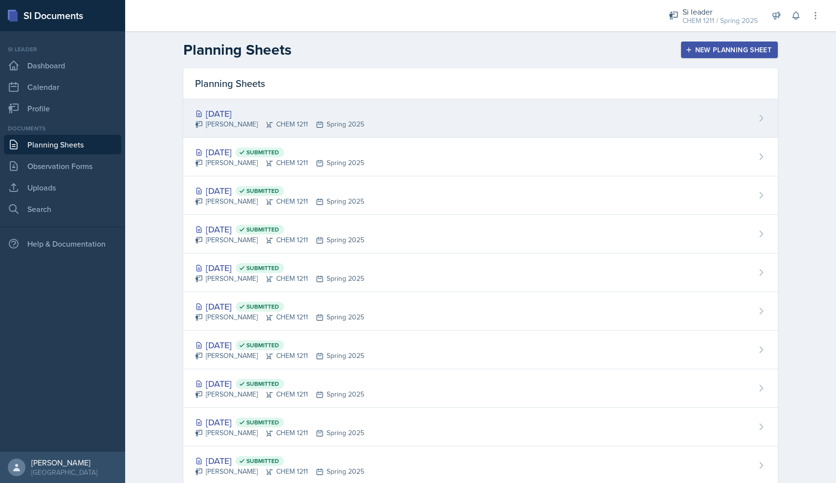
click at [364, 108] on div "[DATE]" at bounding box center [279, 113] width 169 height 13
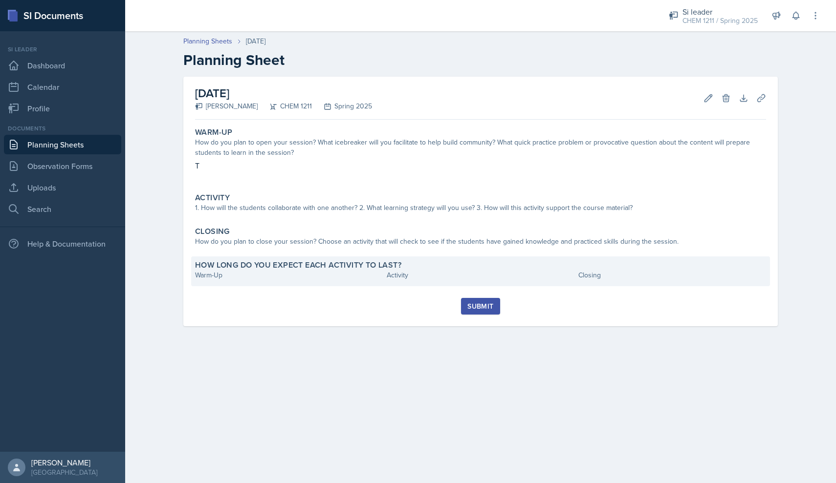
click at [218, 282] on div "How long do you expect each activity to last? Warm-Up Activity Closing" at bounding box center [480, 272] width 579 height 30
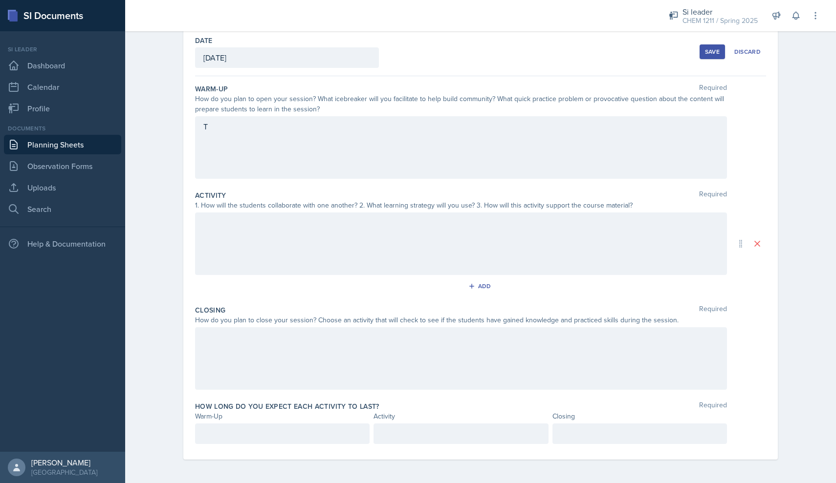
scroll to position [49, 0]
click at [242, 433] on div at bounding box center [282, 434] width 174 height 21
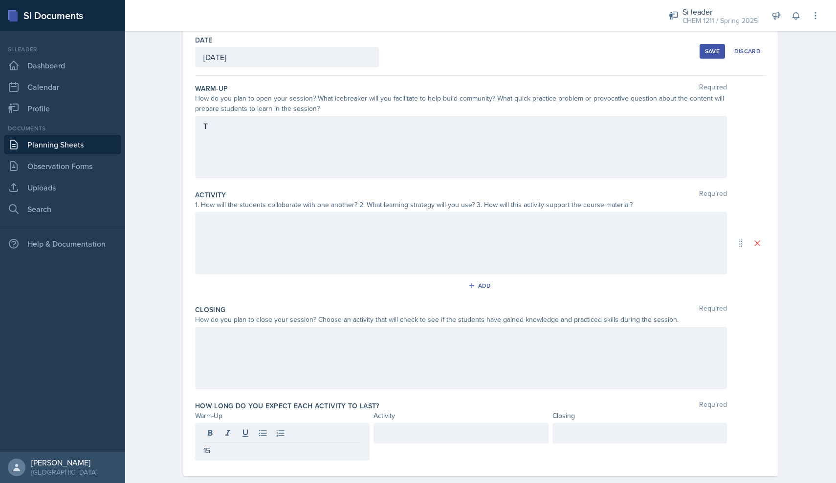
click at [418, 443] on div at bounding box center [460, 433] width 174 height 21
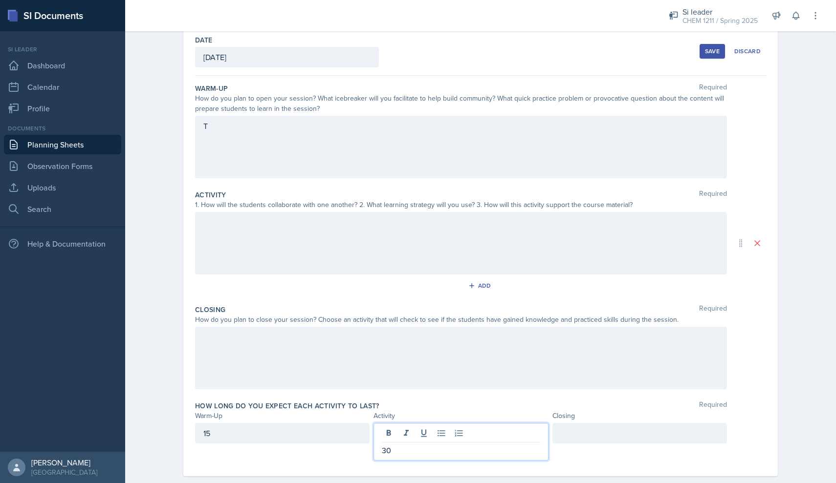
click at [626, 446] on div at bounding box center [639, 442] width 174 height 38
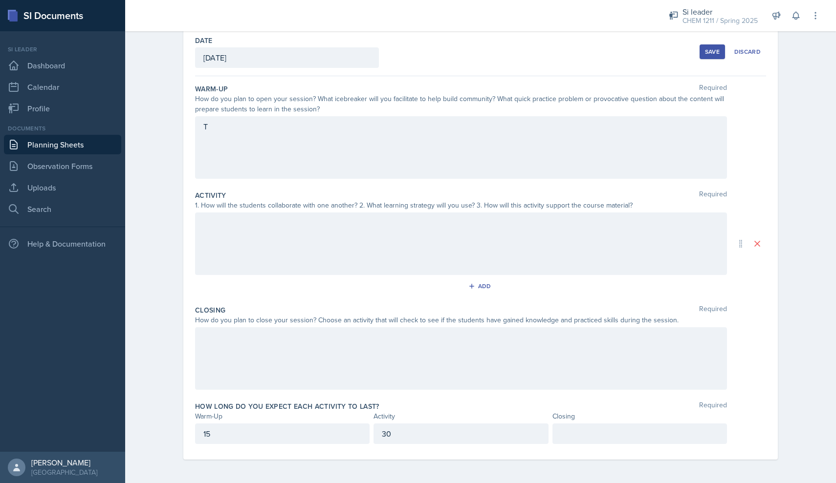
click at [626, 438] on div at bounding box center [639, 434] width 174 height 21
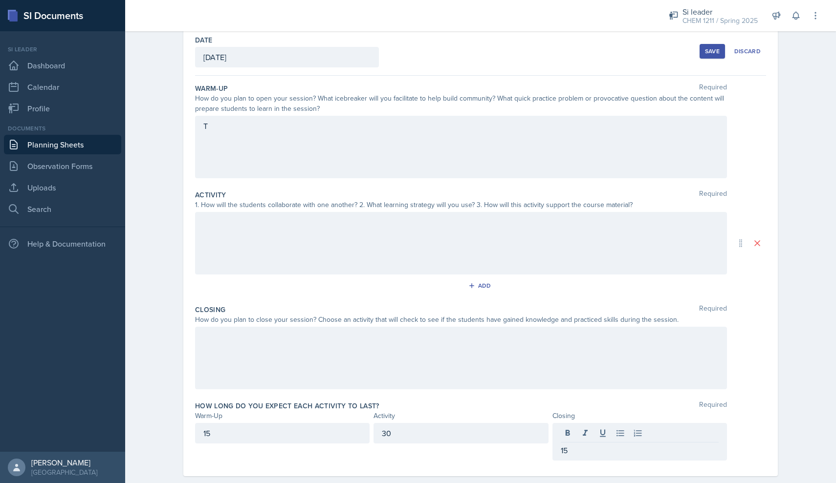
click at [522, 473] on div "Warm-Up Required How do you plan to open your session? What icebreaker will you…" at bounding box center [480, 276] width 571 height 401
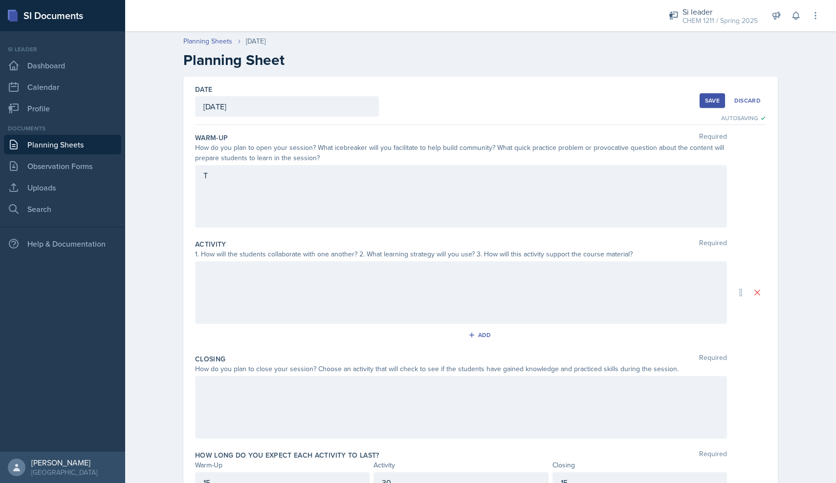
scroll to position [0, 0]
click at [483, 198] on div "T" at bounding box center [461, 196] width 532 height 63
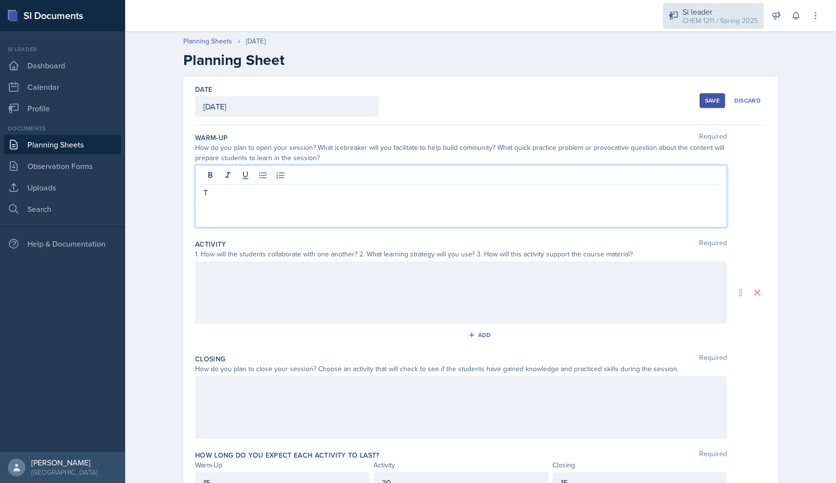
click at [741, 13] on div "Si leader" at bounding box center [719, 12] width 75 height 12
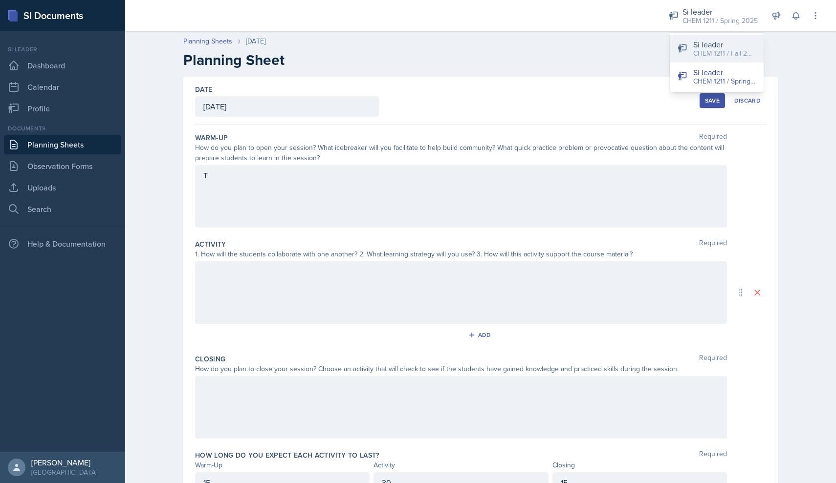
click at [718, 43] on div "Si leader" at bounding box center [724, 45] width 63 height 12
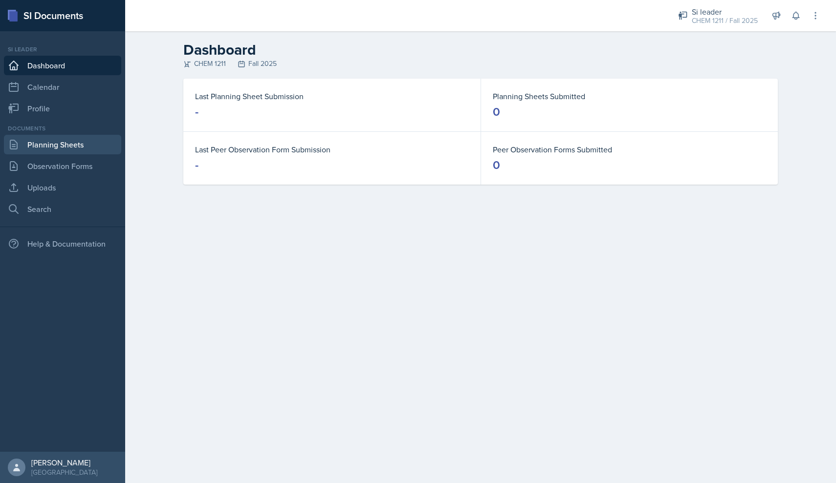
click at [108, 151] on link "Planning Sheets" at bounding box center [62, 145] width 117 height 20
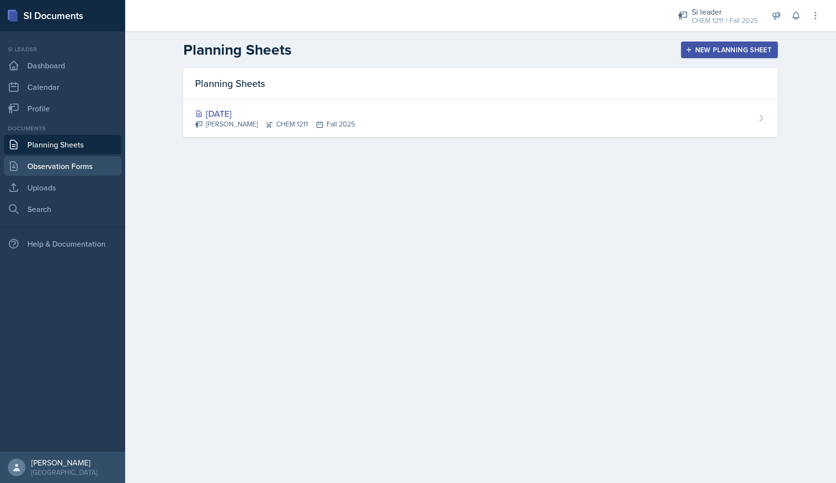
click at [103, 164] on link "Observation Forms" at bounding box center [62, 166] width 117 height 20
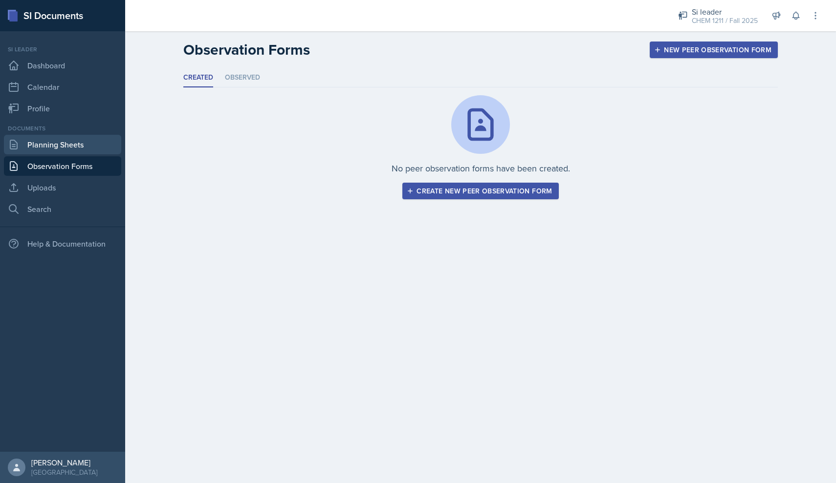
click at [100, 152] on link "Planning Sheets" at bounding box center [62, 145] width 117 height 20
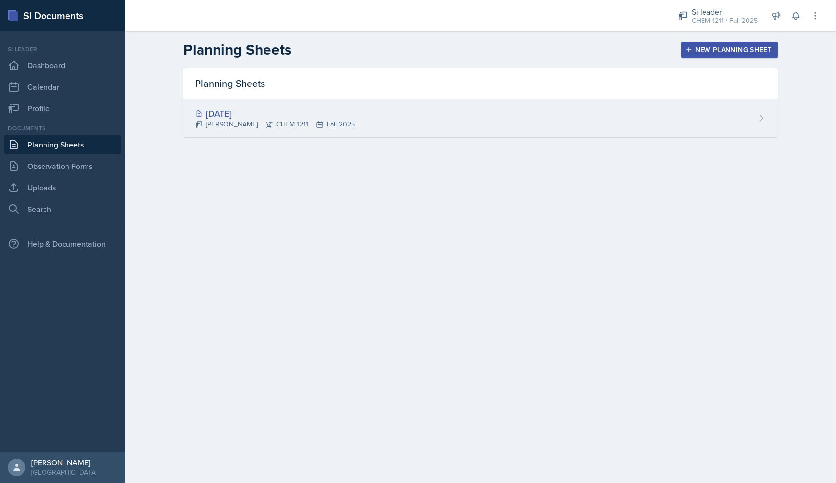
click at [234, 124] on div "[PERSON_NAME] CHEM 1211 Fall 2025" at bounding box center [275, 124] width 160 height 10
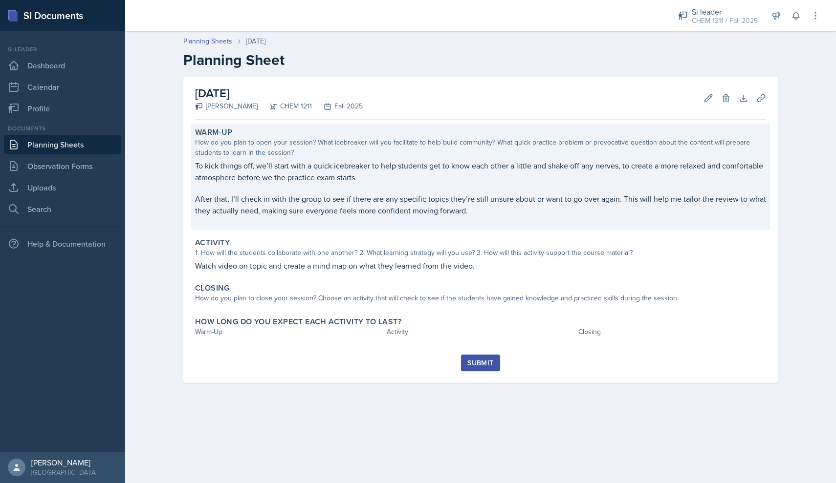
click at [325, 162] on p "To kick things off, we’ll start with a quick icebreaker to help students get to…" at bounding box center [480, 171] width 571 height 23
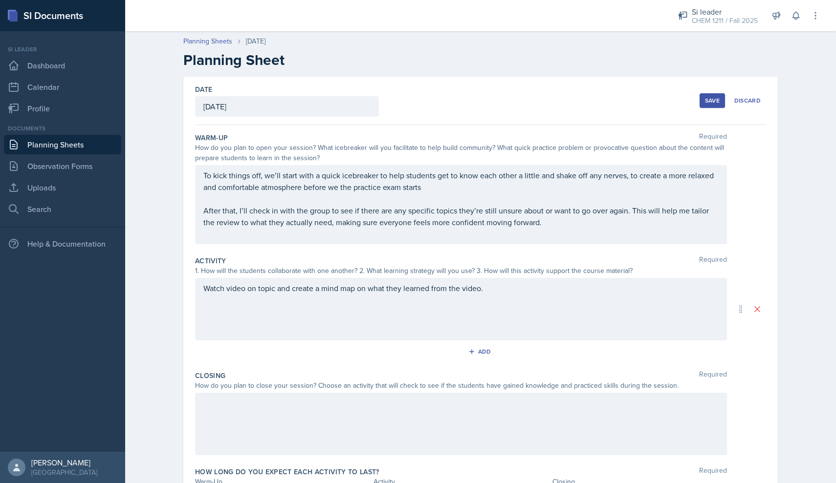
click at [465, 191] on p "To kick things off, we’ll start with a quick icebreaker to help students get to…" at bounding box center [460, 181] width 515 height 23
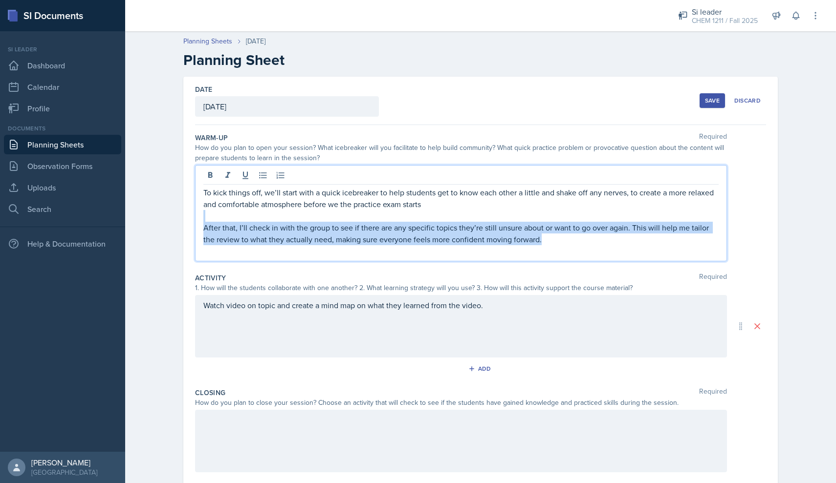
drag, startPoint x: 546, startPoint y: 239, endPoint x: 397, endPoint y: 218, distance: 150.5
click at [397, 218] on div "To kick things off, we’ll start with a quick icebreaker to help students get to…" at bounding box center [460, 222] width 515 height 70
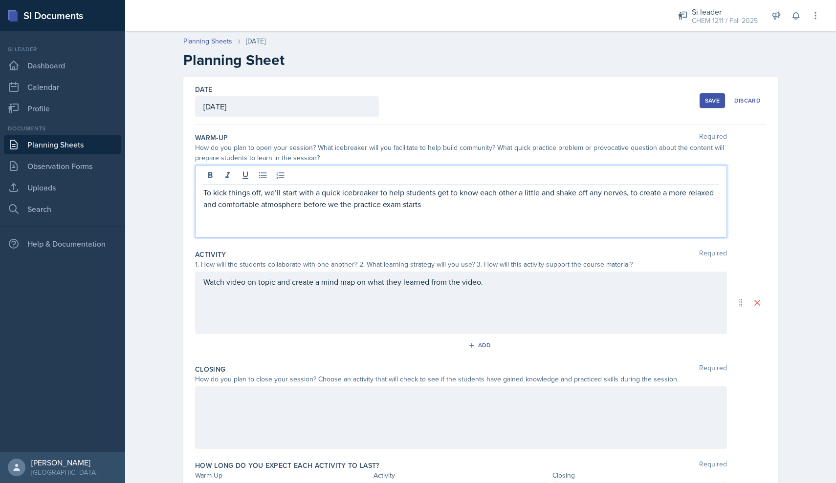
drag, startPoint x: 496, startPoint y: 201, endPoint x: 0, endPoint y: 122, distance: 502.7
click at [0, 122] on div "SI Documents Si leader Dashboard Calendar Profile Documents Planning Sheets Obs…" at bounding box center [418, 241] width 836 height 483
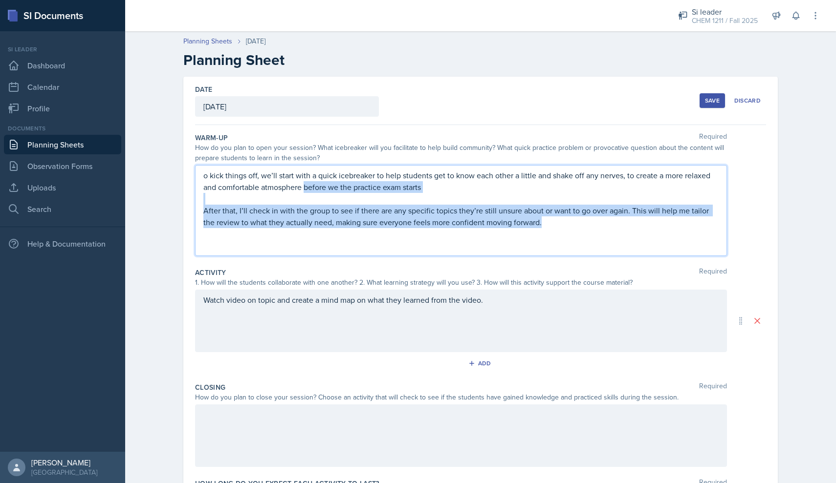
drag, startPoint x: 573, startPoint y: 224, endPoint x: 303, endPoint y: 192, distance: 271.2
click at [303, 192] on div "o kick things off, we’ll start with a quick icebreaker to help students get to …" at bounding box center [460, 211] width 515 height 82
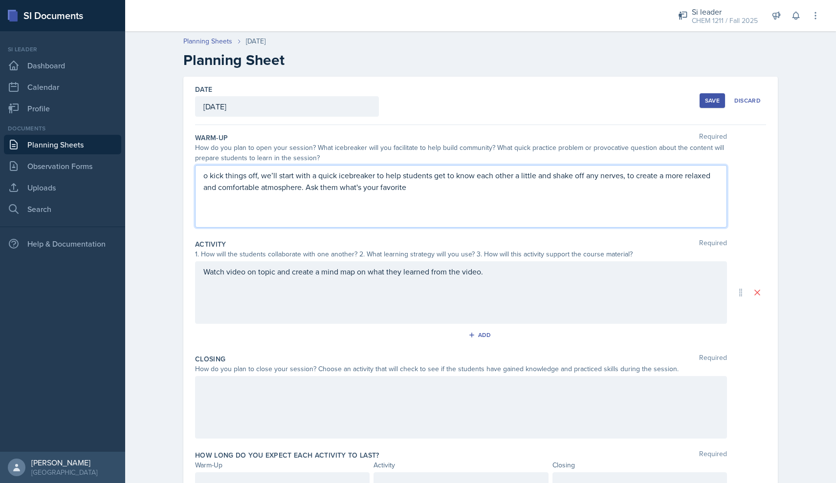
click at [204, 176] on p "o kick things off, we’ll start with a quick icebreaker to help students get to …" at bounding box center [460, 181] width 515 height 23
click at [426, 205] on p at bounding box center [460, 211] width 515 height 12
click at [420, 193] on p at bounding box center [460, 199] width 515 height 12
click at [417, 186] on p "To kick things off, we’ll start with a quick icebreaker to help students get to…" at bounding box center [460, 181] width 515 height 23
click at [427, 282] on div "Watch video on topic and create a mind map on what they learned from the video." at bounding box center [461, 292] width 532 height 63
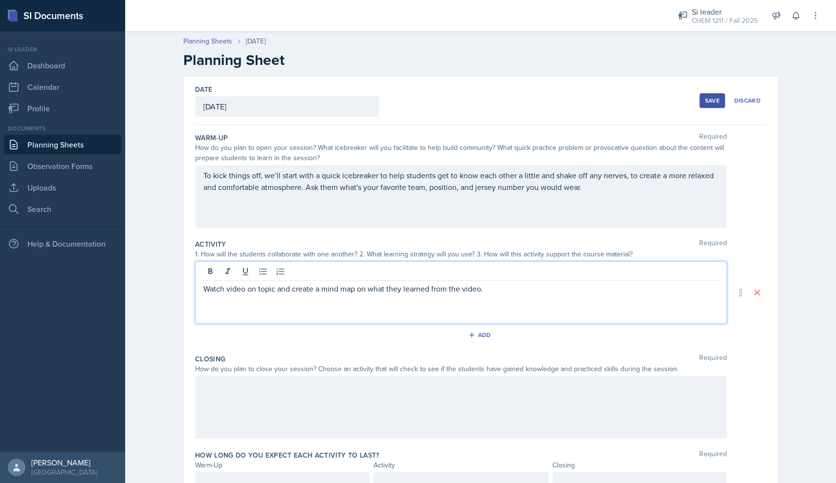
click at [427, 282] on div "Watch video on topic and create a mind map on what they learned from the video." at bounding box center [461, 292] width 532 height 63
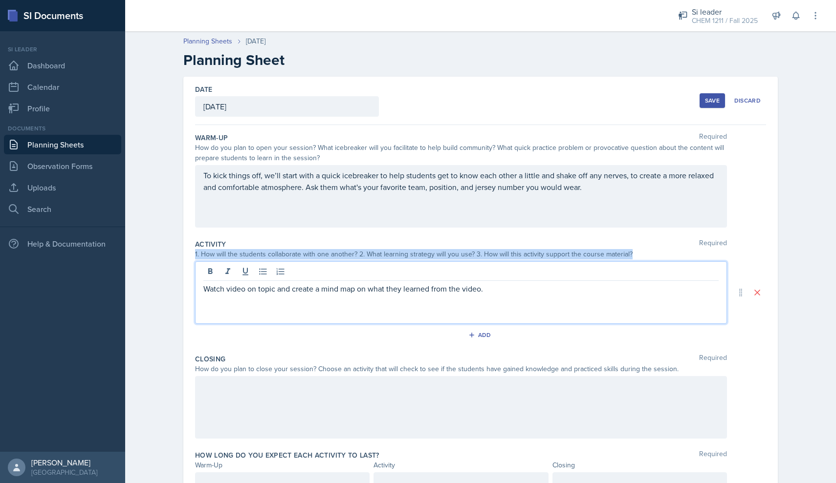
click at [427, 282] on div "Watch video on topic and create a mind map on what they learned from the video." at bounding box center [461, 292] width 532 height 63
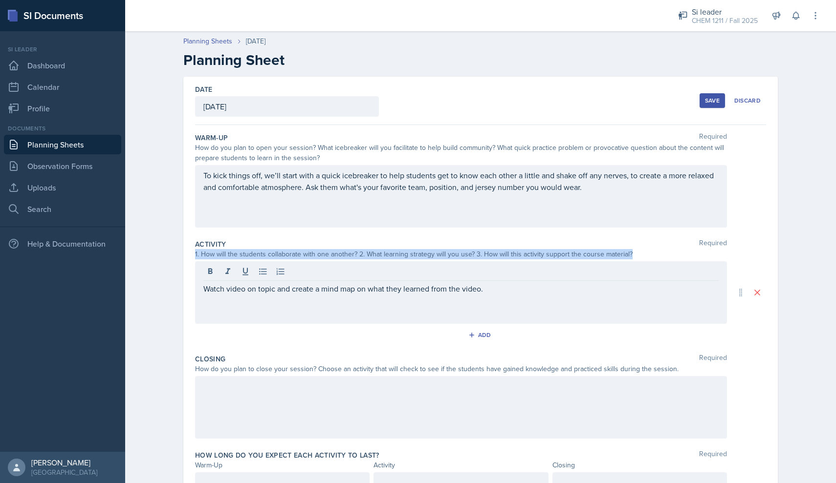
click at [427, 282] on div "Watch video on topic and create a mind map on what they learned from the video." at bounding box center [461, 292] width 532 height 63
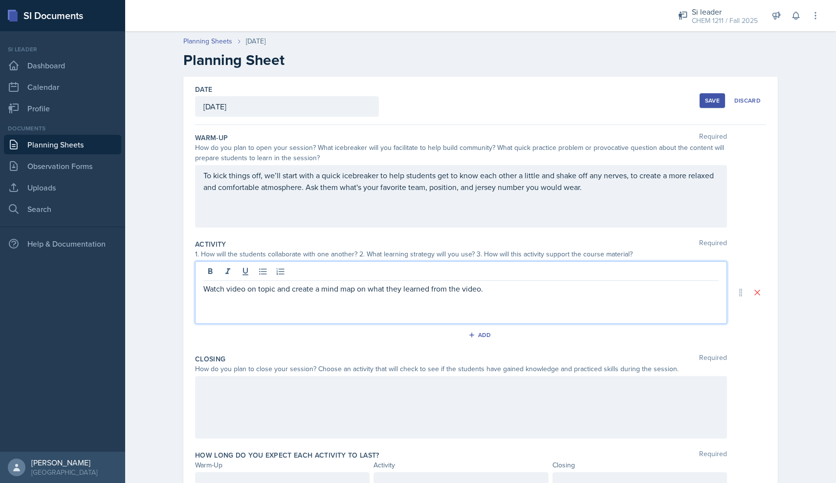
click at [420, 288] on p "Watch video on topic and create a mind map on what they learned from the video." at bounding box center [460, 289] width 515 height 12
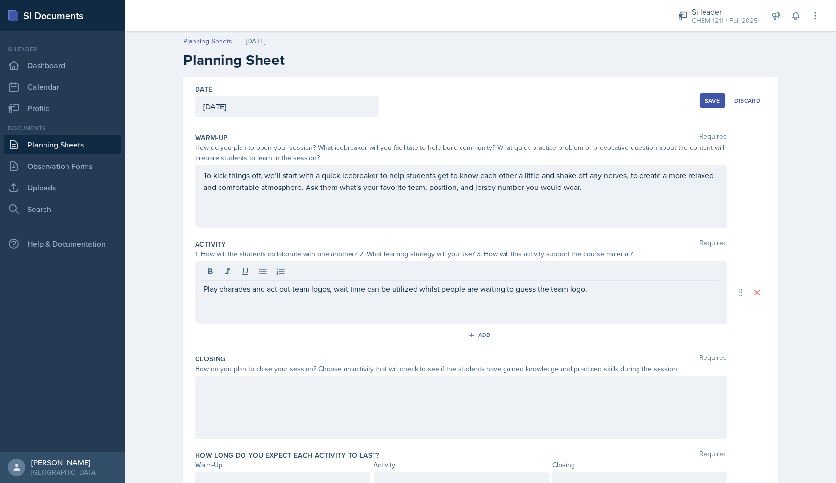
click at [342, 413] on div at bounding box center [461, 407] width 532 height 63
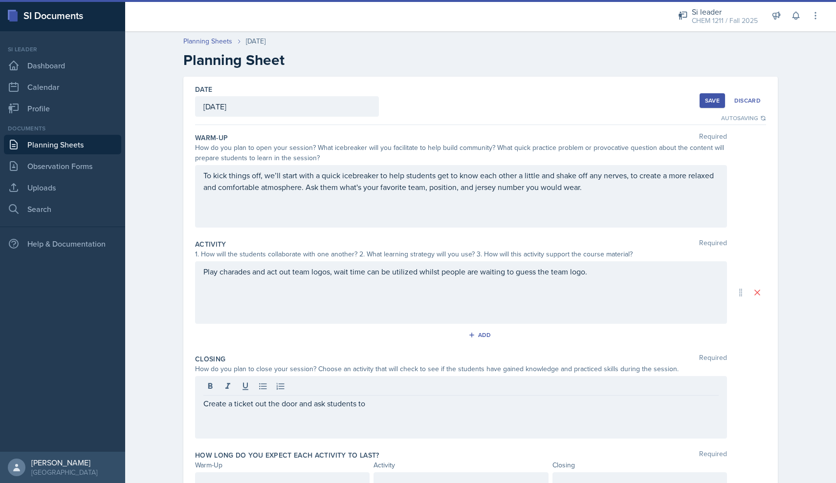
drag, startPoint x: 391, startPoint y: 411, endPoint x: 171, endPoint y: 411, distance: 220.4
click at [171, 411] on div "Date [DATE] [DATE] 27 28 29 30 31 1 2 3 4 5 6 7 8 9 10 11 12 13 14 15 16 17 18 …" at bounding box center [480, 304] width 625 height 455
click at [234, 403] on div "Create a ticket out the door and ask students to" at bounding box center [461, 407] width 532 height 63
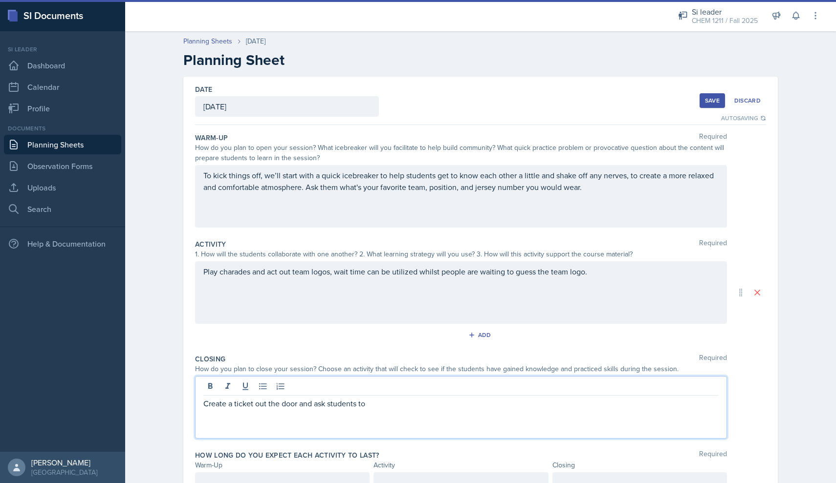
click at [234, 399] on p "Create a ticket out the door and ask students to" at bounding box center [460, 404] width 515 height 12
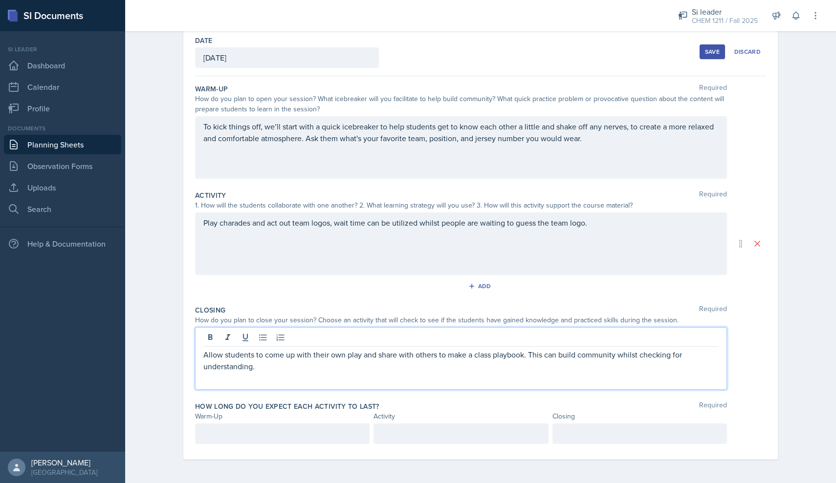
scroll to position [49, 0]
click at [288, 427] on div at bounding box center [282, 434] width 174 height 21
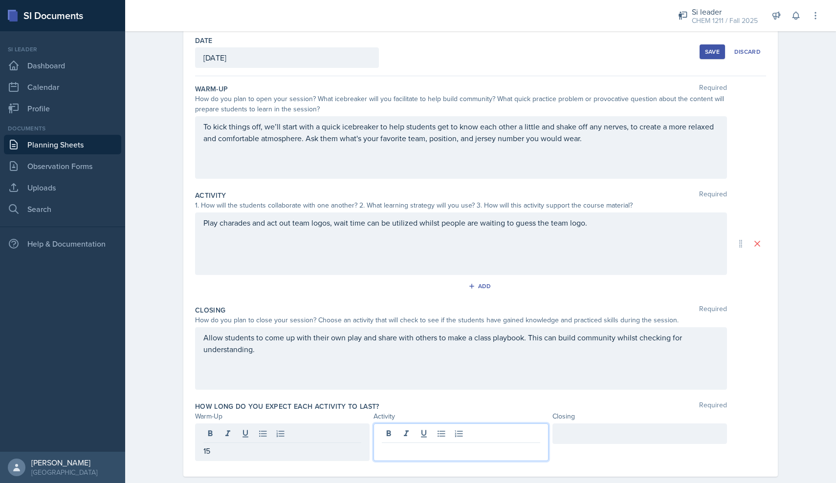
click at [423, 437] on div at bounding box center [460, 443] width 174 height 38
click at [572, 429] on div at bounding box center [639, 434] width 174 height 21
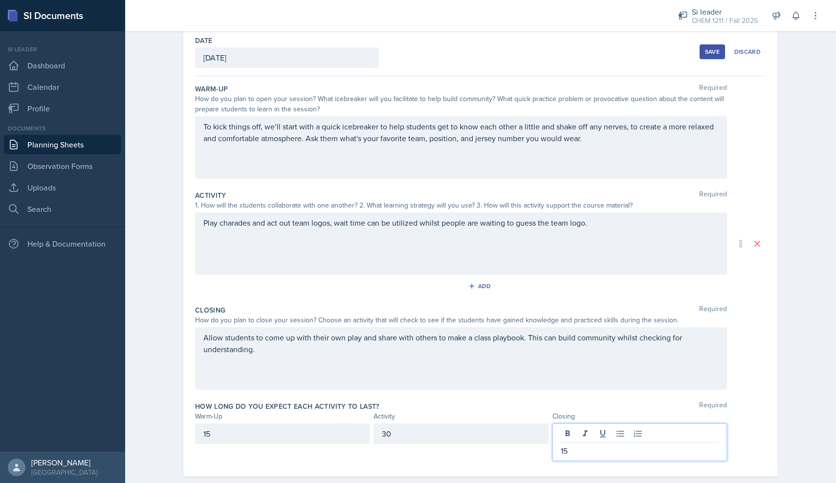
click at [516, 333] on div "Allow students to come up with their own play and share with others to make a c…" at bounding box center [461, 358] width 532 height 63
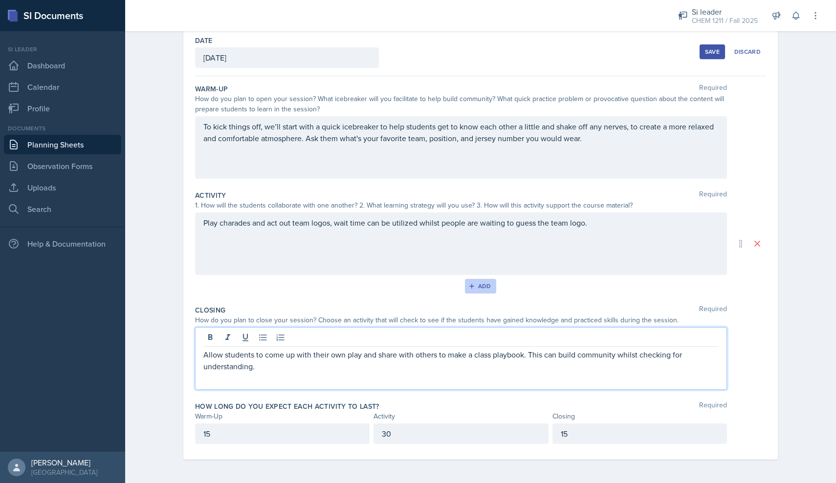
click at [479, 279] on button "Add" at bounding box center [481, 286] width 32 height 15
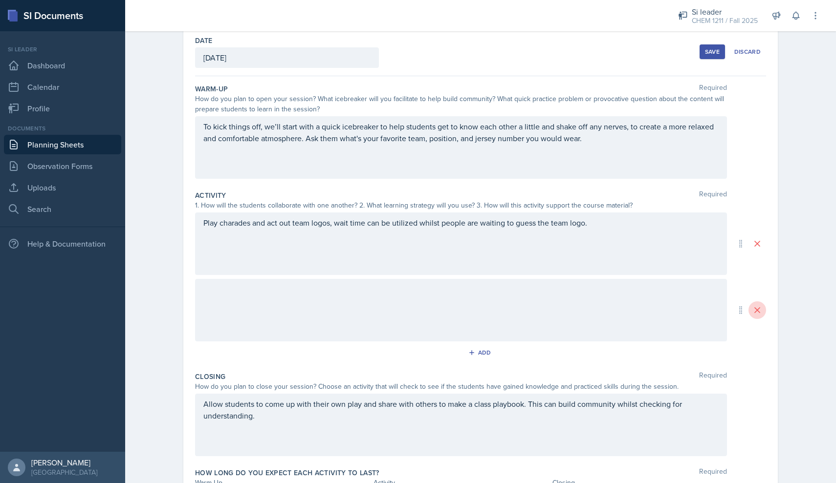
click at [759, 311] on icon at bounding box center [757, 310] width 10 height 10
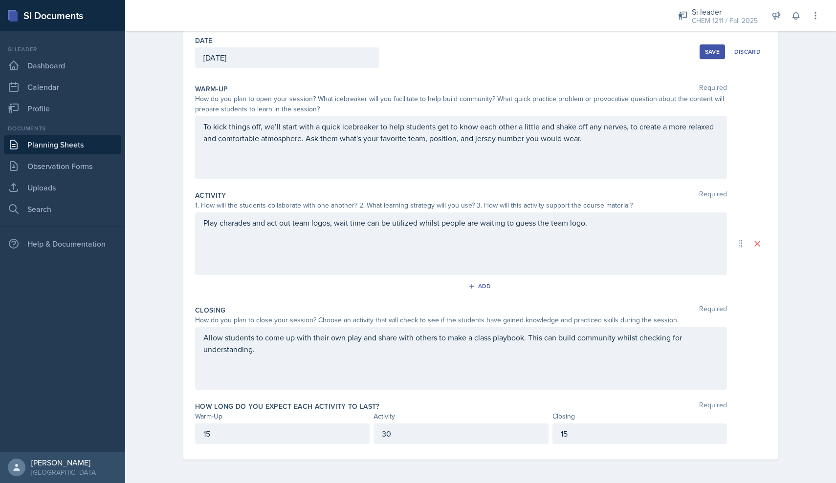
click at [607, 214] on div "Play charades and act out team logos, wait time can be utilized whilst people a…" at bounding box center [461, 244] width 532 height 63
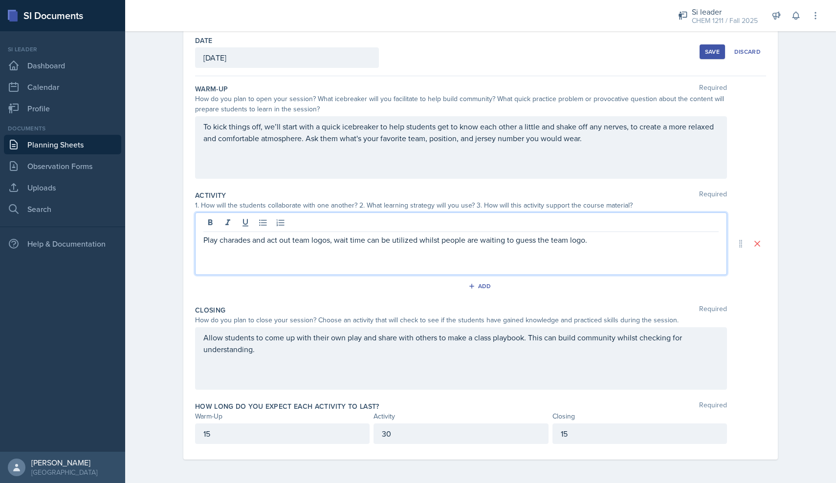
click at [590, 301] on div "Activity Required 1. How will the students collaborate with one another? 2. Wha…" at bounding box center [480, 244] width 571 height 115
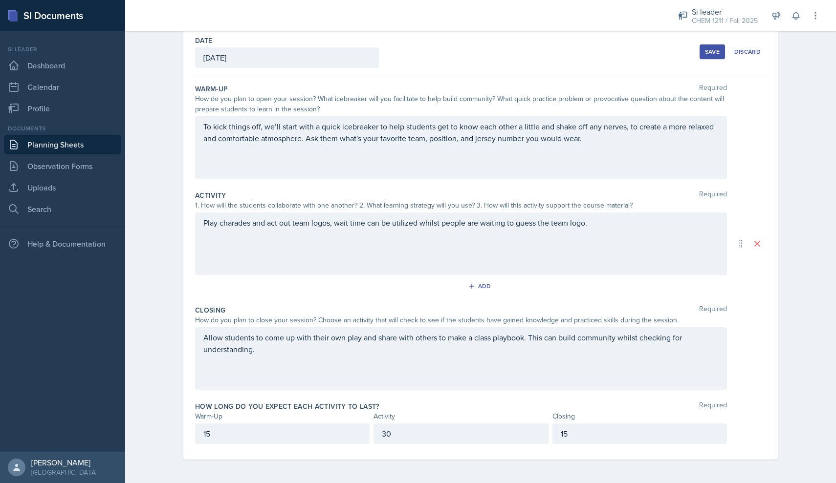
click at [370, 224] on div "Play charades and act out team logos, wait time can be utilized whilst people a…" at bounding box center [461, 244] width 532 height 63
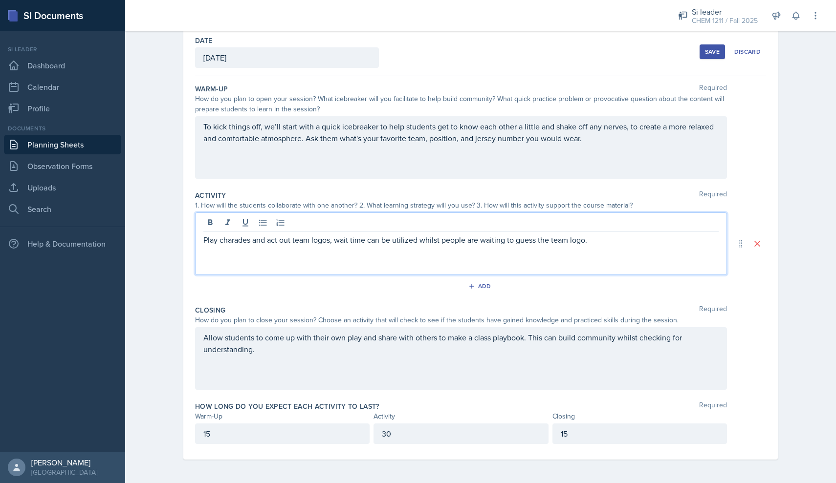
click at [365, 240] on p "Play charades and act out team logos, wait time can be utilized whilst people a…" at bounding box center [460, 240] width 515 height 12
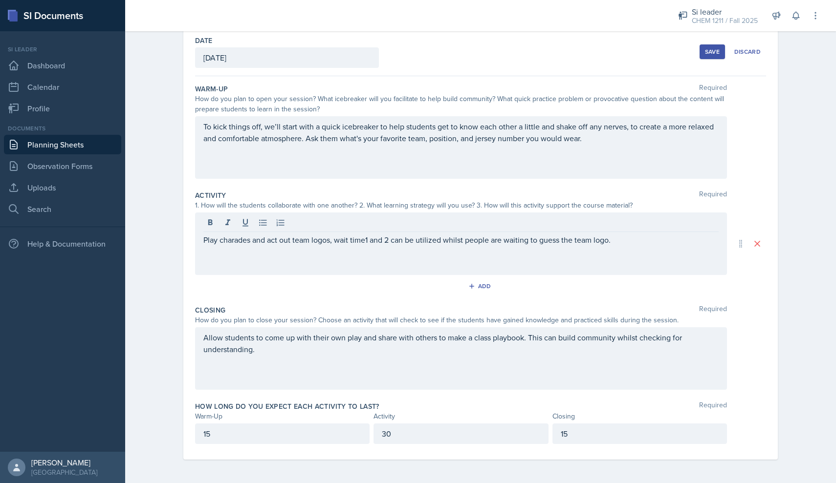
click at [365, 246] on div "Play charades and act out team logos, wait time1 and 2 can be utilized whilst p…" at bounding box center [461, 244] width 532 height 63
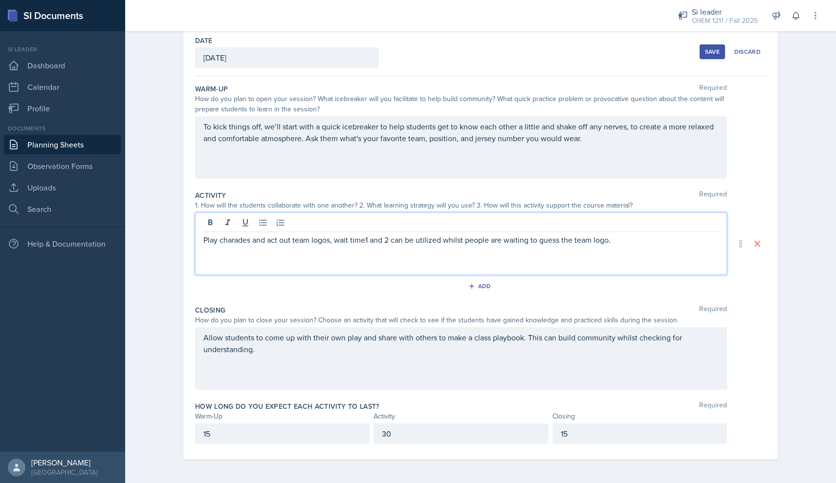
click at [365, 243] on p "Play charades and act out team logos, wait time1 and 2 can be utilized whilst p…" at bounding box center [460, 240] width 515 height 12
click at [382, 186] on div "Warm-Up Required How do you plan to open your session? What icebreaker will you…" at bounding box center [480, 133] width 571 height 107
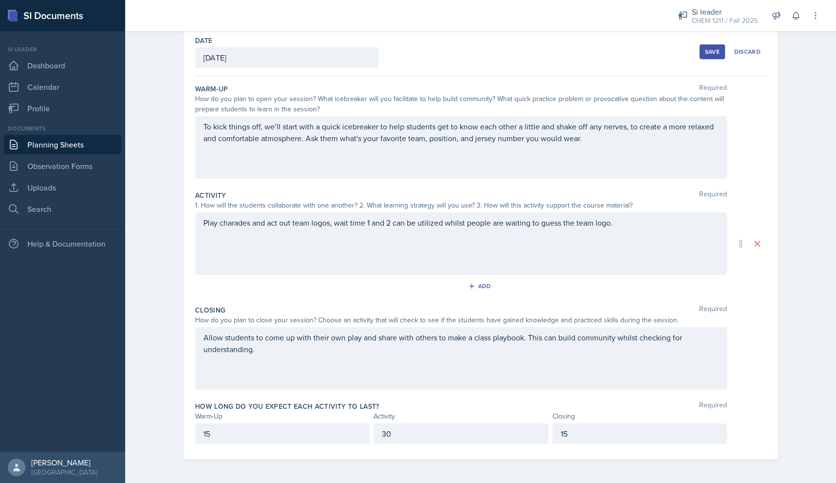
click at [710, 65] on div "Date [DATE] [DATE] 27 28 29 30 31 1 2 3 4 5 6 7 8 9 10 11 12 13 14 15 16 17 18 …" at bounding box center [480, 52] width 571 height 48
click at [710, 59] on div "Save Discard" at bounding box center [732, 52] width 66 height 22
click at [710, 51] on div "Save" at bounding box center [712, 52] width 15 height 8
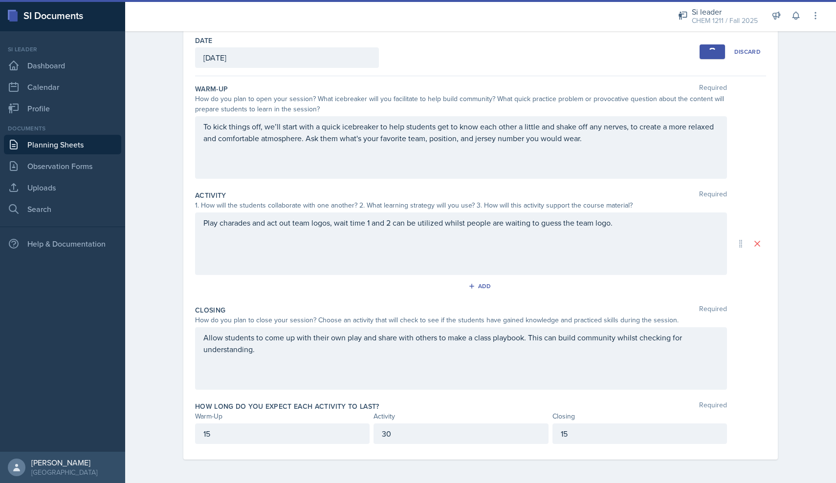
scroll to position [0, 0]
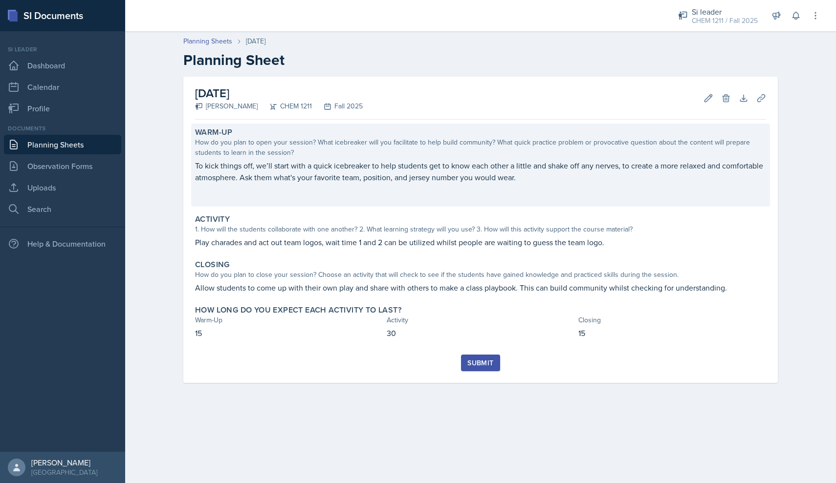
click at [589, 177] on p "To kick things off, we’ll start with a quick icebreaker to help students get to…" at bounding box center [480, 171] width 571 height 23
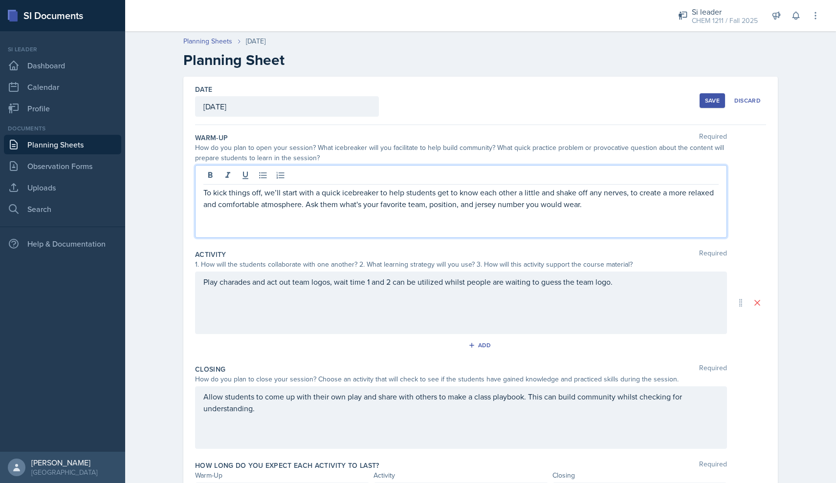
click at [624, 193] on p "To kick things off, we’ll start with a quick icebreaker to help students get to…" at bounding box center [460, 198] width 515 height 23
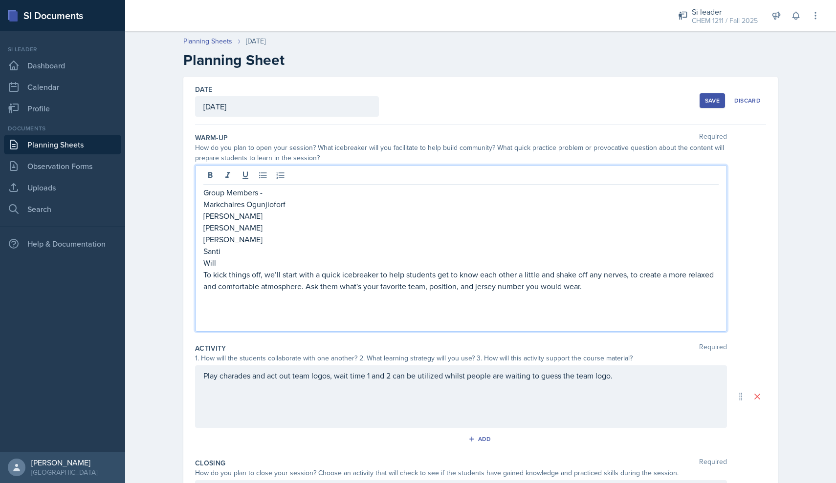
click at [635, 290] on p "To kick things off, we’ll start with a quick icebreaker to help students get to…" at bounding box center [460, 280] width 515 height 23
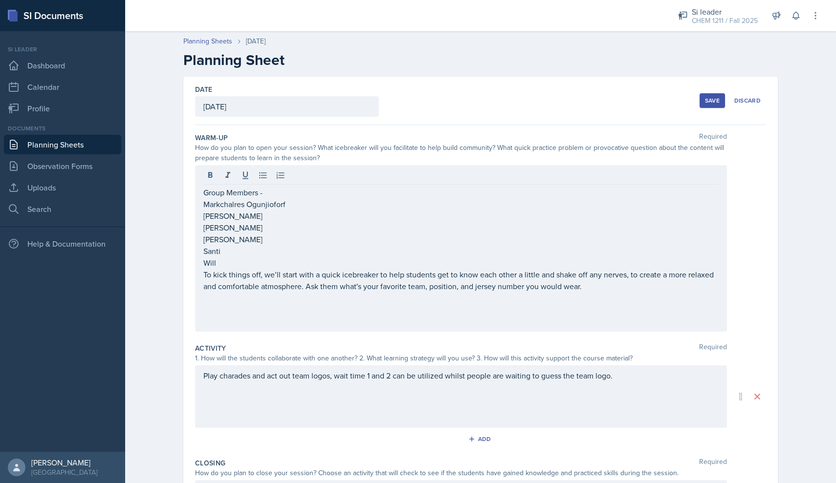
click at [600, 386] on div "Play charades and act out team logos, wait time 1 and 2 can be utilized whilst …" at bounding box center [461, 397] width 532 height 63
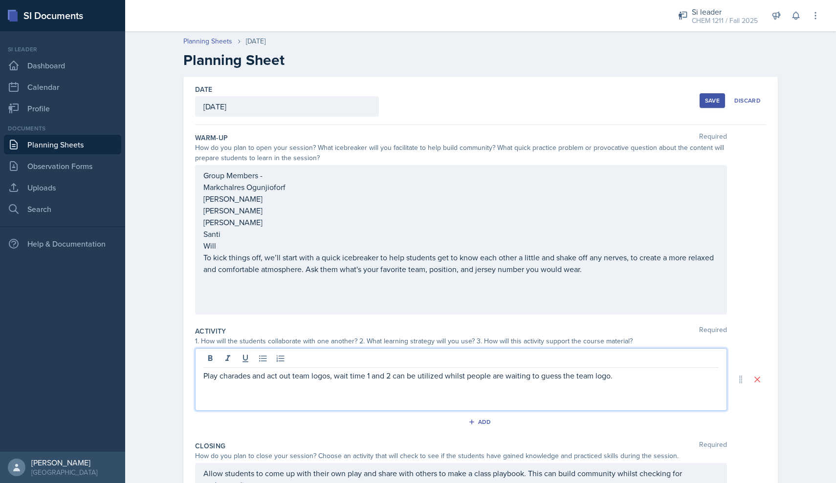
drag, startPoint x: 787, startPoint y: 239, endPoint x: 787, endPoint y: 245, distance: 5.9
click at [787, 240] on div "Date [DATE] [DATE] 27 28 29 30 31 1 2 3 4 5 6 7 8 9 10 11 12 13 14 15 16 17 18 …" at bounding box center [480, 348] width 625 height 542
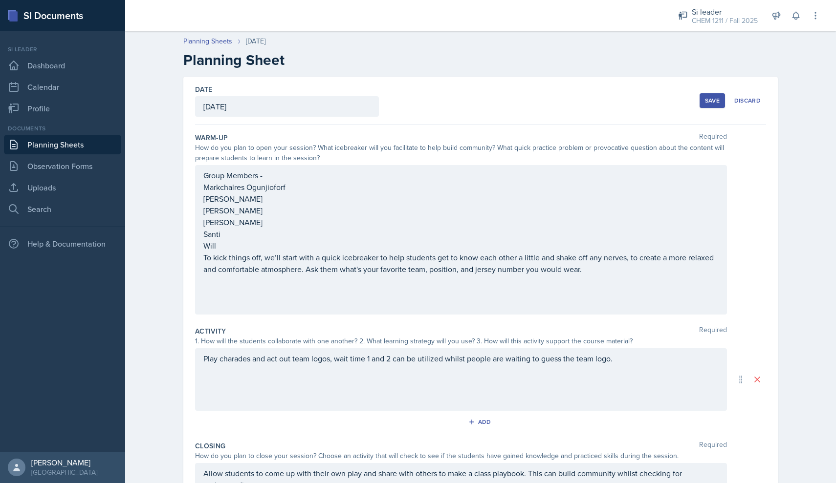
click at [708, 107] on button "Save" at bounding box center [711, 100] width 25 height 15
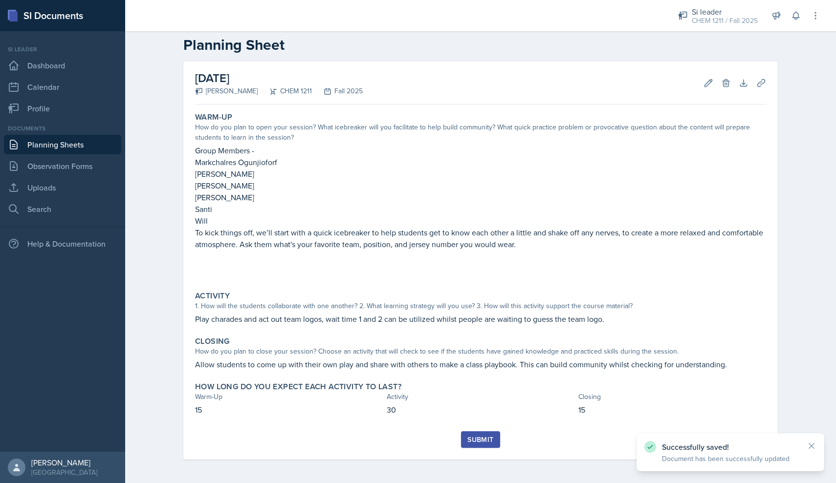
scroll to position [15, 0]
click at [481, 440] on div "Submit" at bounding box center [480, 440] width 26 height 8
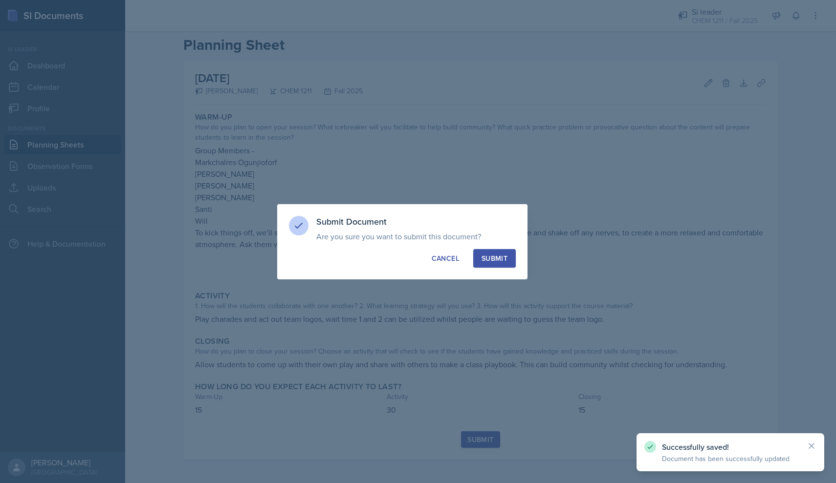
click at [504, 263] on div "Submit" at bounding box center [494, 259] width 26 height 10
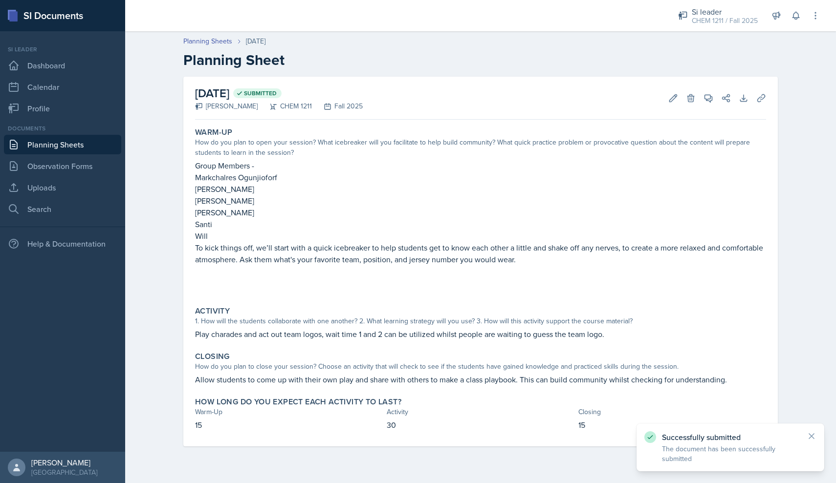
scroll to position [0, 0]
